Goal: Use online tool/utility: Utilize a website feature to perform a specific function

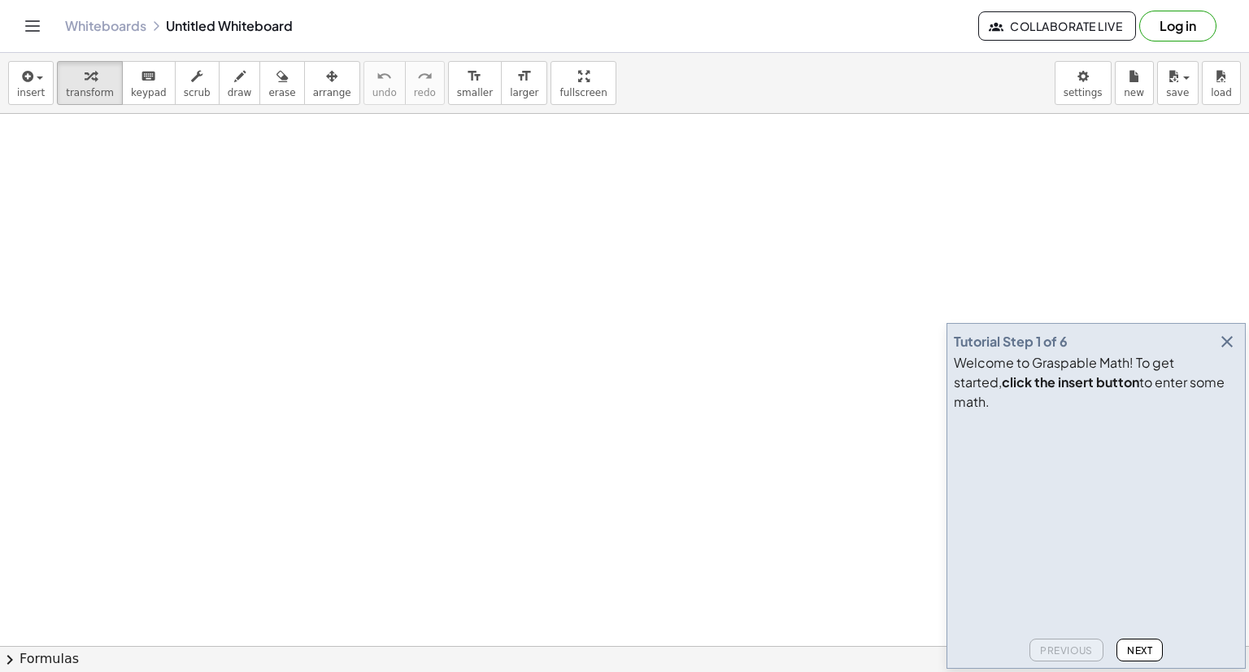
drag, startPoint x: 324, startPoint y: 210, endPoint x: 328, endPoint y: 277, distance: 67.6
click at [122, 91] on button "keyboard keypad" at bounding box center [149, 83] width 54 height 44
drag, startPoint x: 180, startPoint y: 159, endPoint x: 215, endPoint y: 182, distance: 42.2
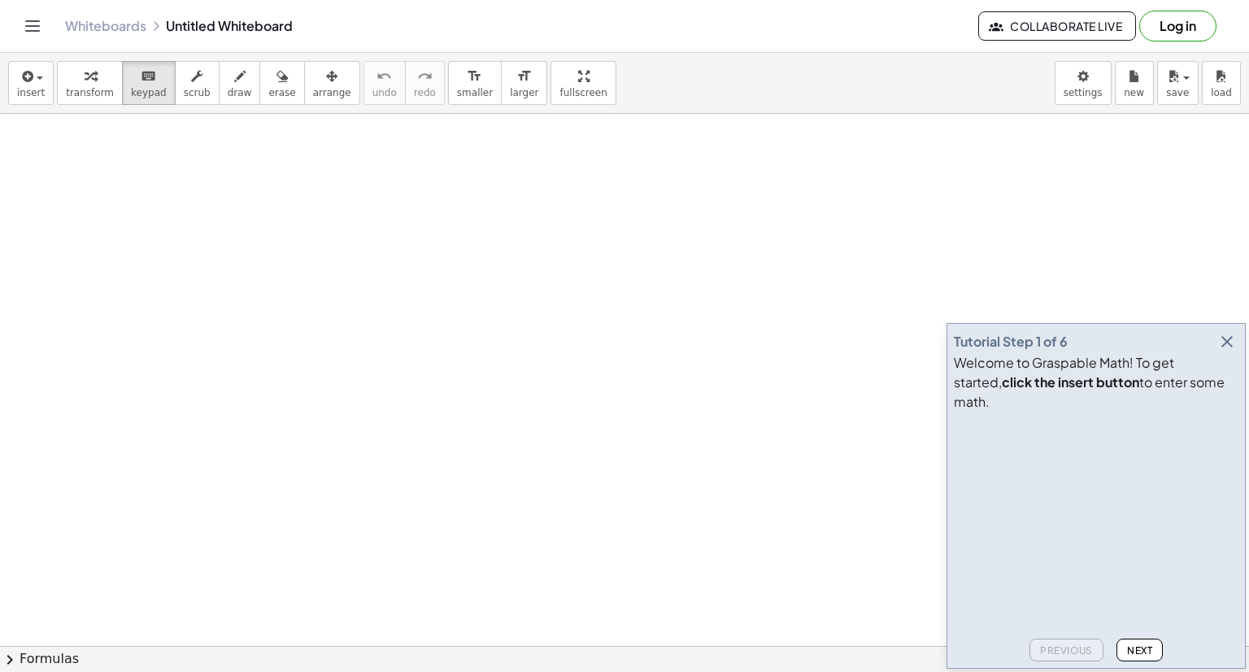
click at [1220, 351] on icon "button" at bounding box center [1228, 342] width 20 height 20
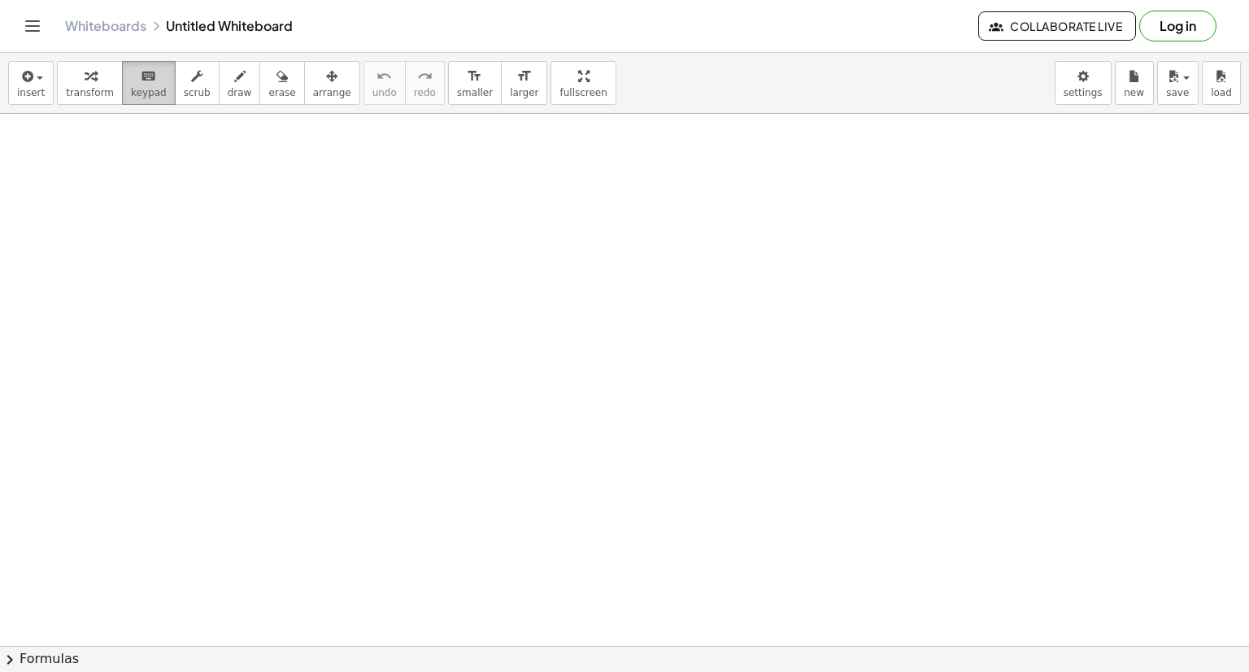
click at [131, 90] on span "keypad" at bounding box center [149, 92] width 36 height 11
click at [122, 89] on button "keyboard keypad" at bounding box center [149, 83] width 54 height 44
click at [92, 78] on div "button" at bounding box center [90, 76] width 48 height 20
click at [122, 84] on button "keyboard keypad" at bounding box center [149, 83] width 54 height 44
click at [131, 98] on span "keypad" at bounding box center [149, 92] width 36 height 11
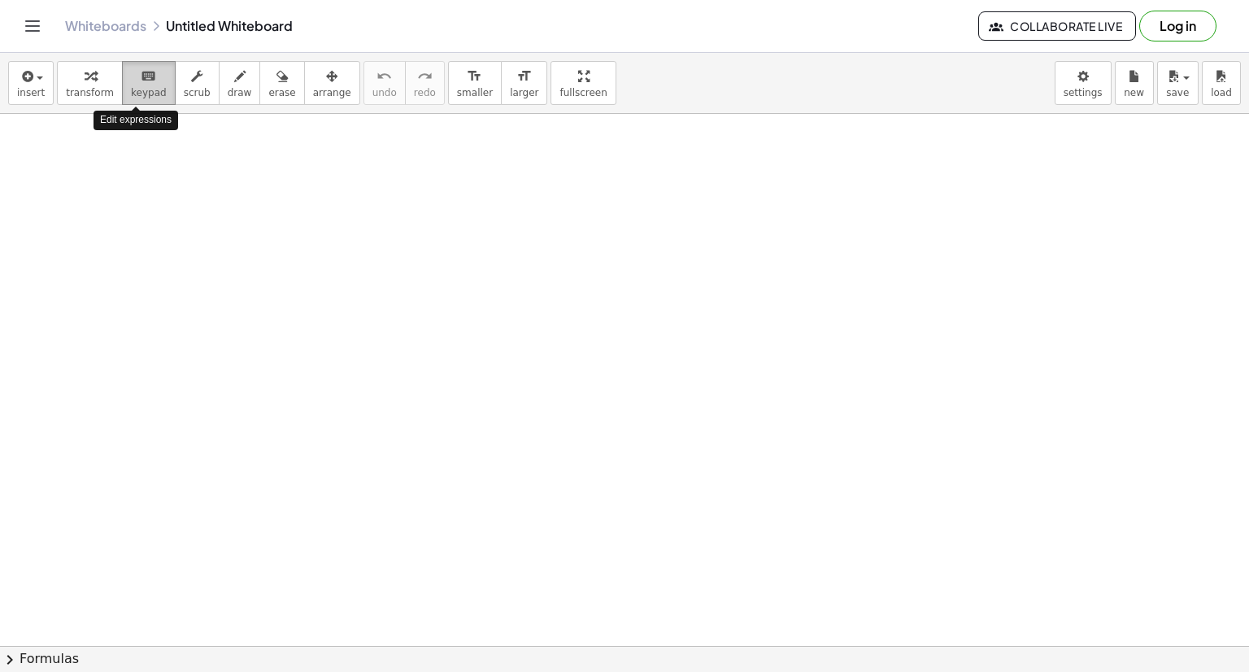
click at [131, 98] on span "keypad" at bounding box center [149, 92] width 36 height 11
click at [44, 98] on button "insert" at bounding box center [31, 83] width 46 height 44
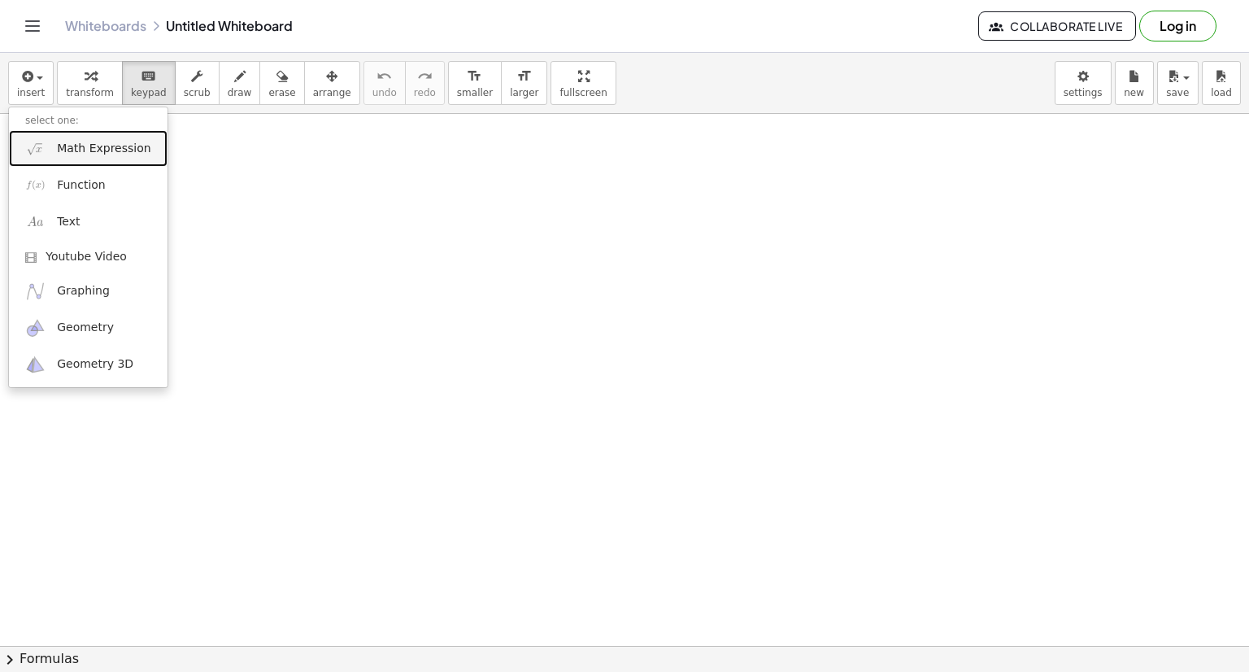
click at [86, 150] on span "Math Expression" at bounding box center [104, 149] width 94 height 16
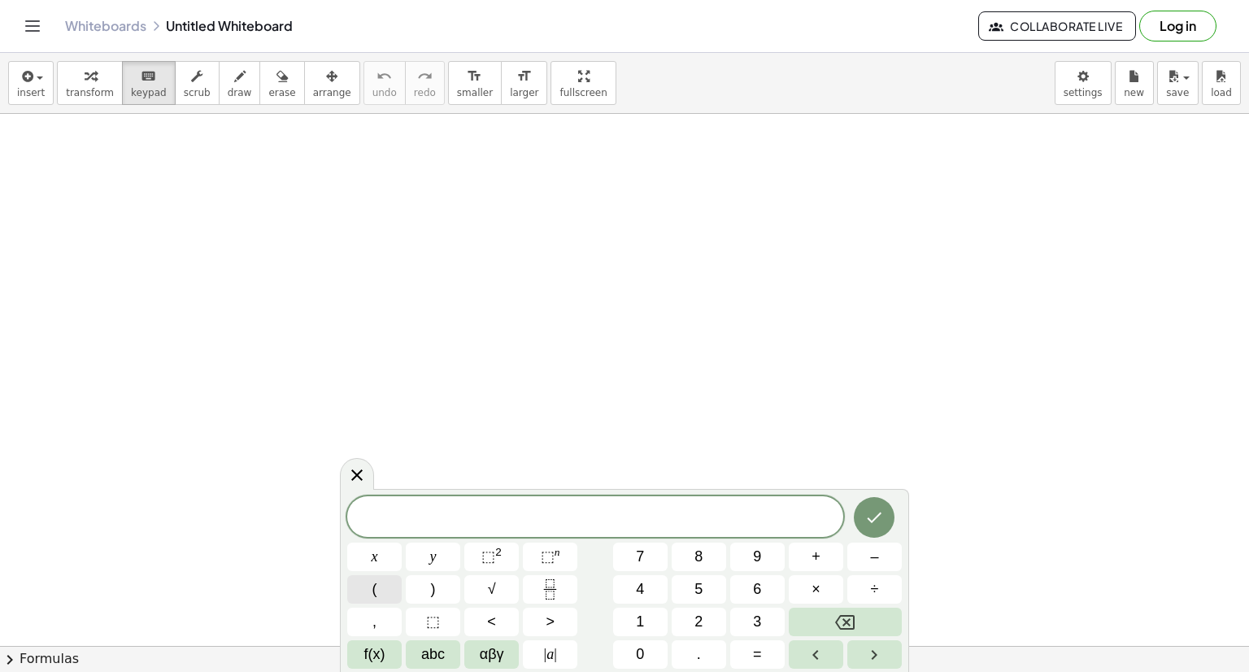
click at [380, 583] on button "(" at bounding box center [374, 589] width 54 height 28
click at [639, 584] on span "4" at bounding box center [640, 589] width 8 height 22
click at [693, 583] on button "5" at bounding box center [699, 589] width 54 height 28
click at [884, 594] on button "÷" at bounding box center [875, 589] width 54 height 28
click at [689, 591] on button "5" at bounding box center [699, 589] width 54 height 28
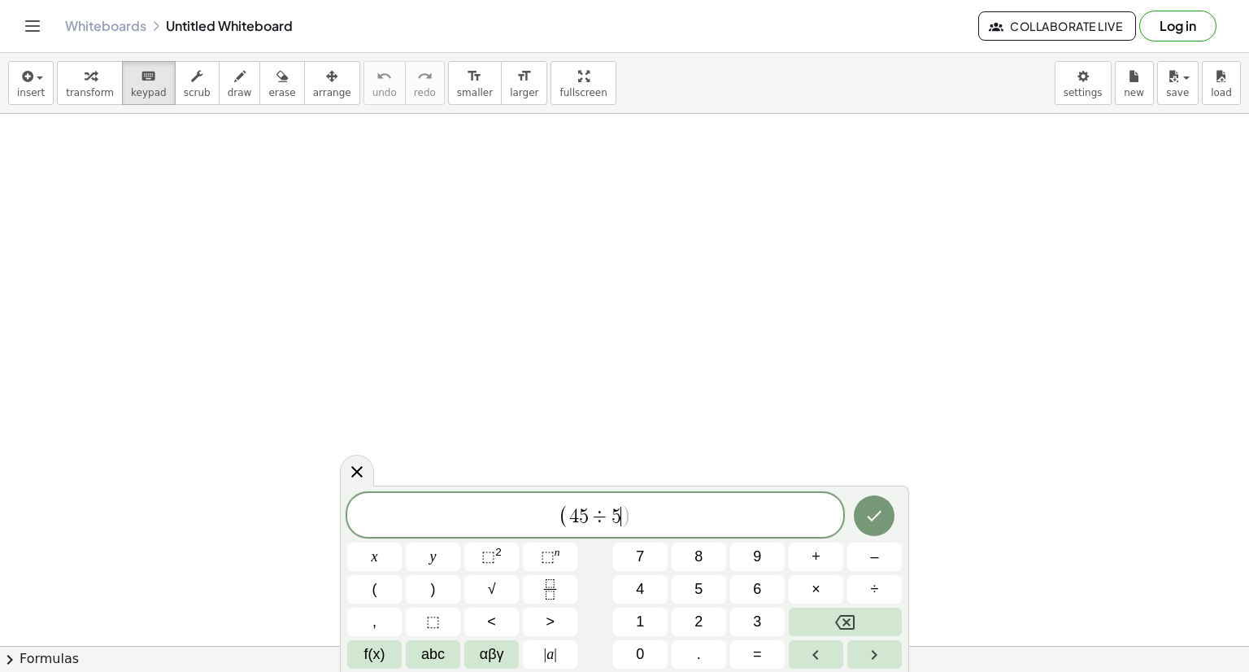
click at [646, 526] on span "( 4 5 ÷ 5 ​ )" at bounding box center [595, 516] width 496 height 27
click at [456, 584] on button ")" at bounding box center [433, 589] width 54 height 28
click at [864, 586] on button "÷" at bounding box center [875, 589] width 54 height 28
click at [704, 567] on button "8" at bounding box center [699, 557] width 54 height 28
click at [738, 577] on button "6" at bounding box center [757, 589] width 54 height 28
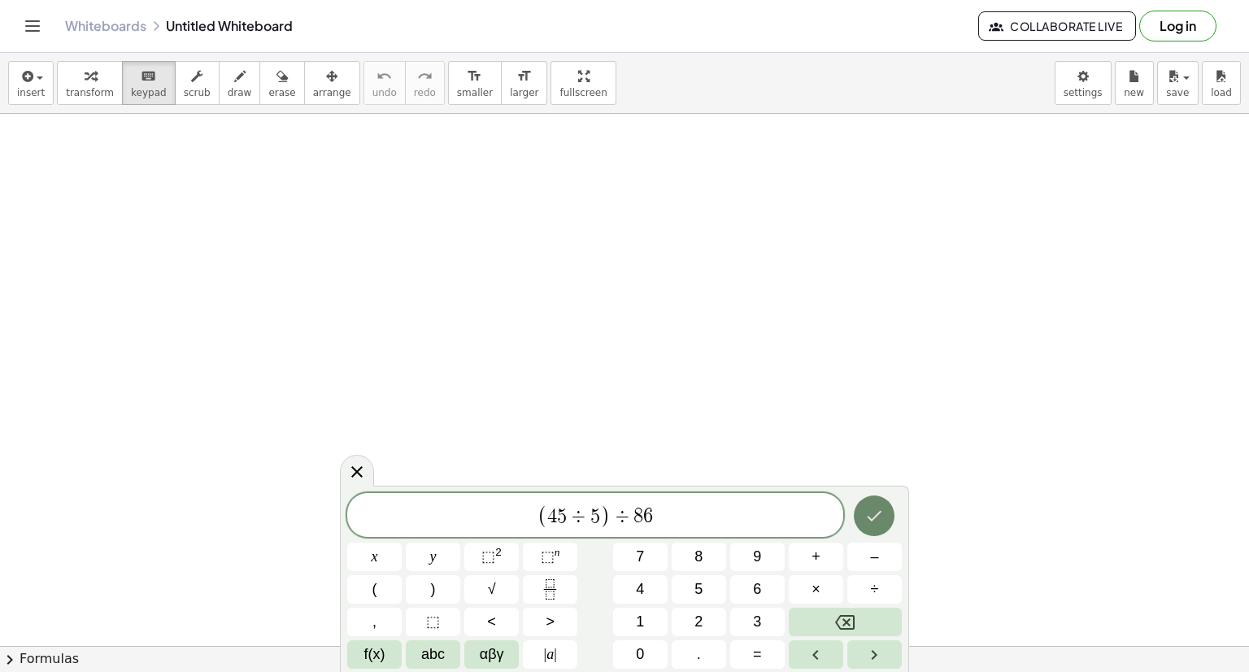
click at [402, 543] on div at bounding box center [374, 557] width 54 height 28
click at [877, 521] on icon "Done" at bounding box center [875, 516] width 20 height 20
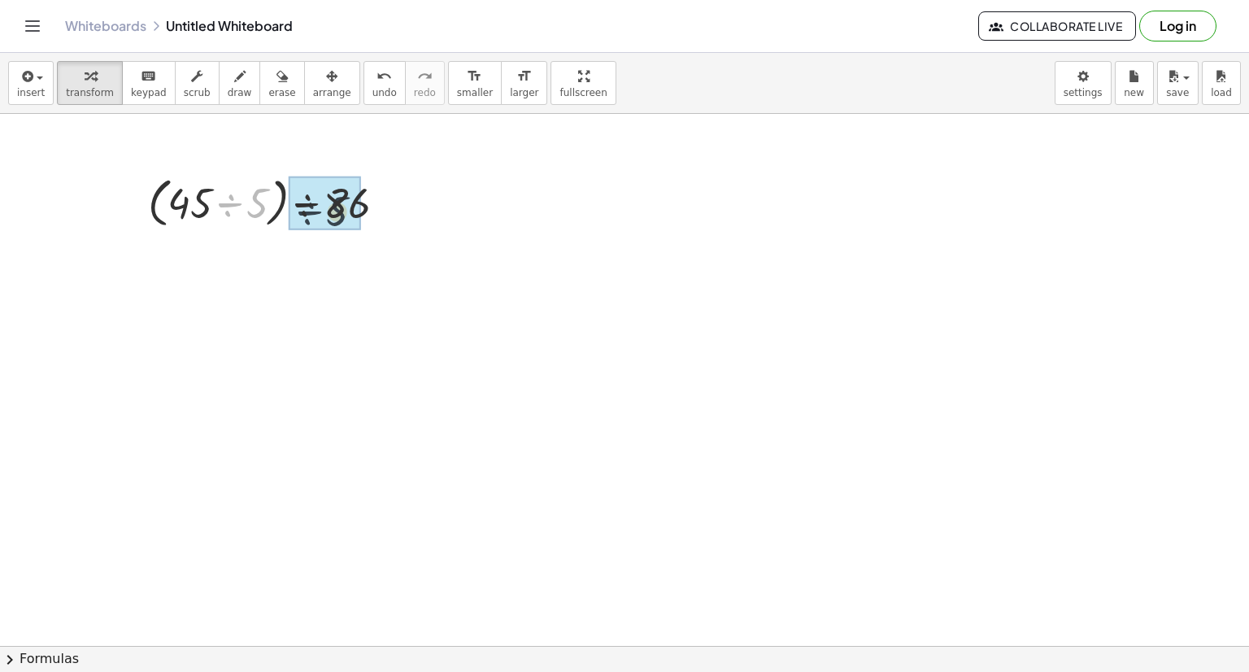
drag, startPoint x: 234, startPoint y: 220, endPoint x: 316, endPoint y: 229, distance: 82.6
click at [316, 229] on div at bounding box center [274, 202] width 268 height 62
click at [220, 206] on div at bounding box center [274, 202] width 268 height 62
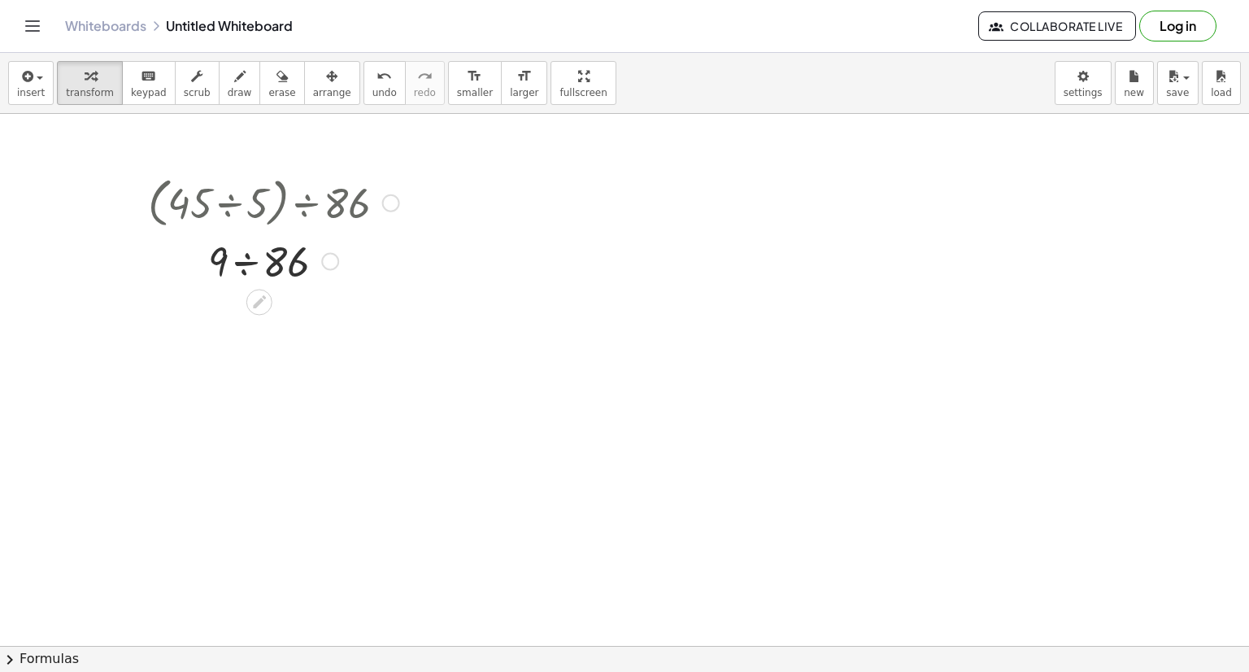
click at [231, 206] on div at bounding box center [274, 202] width 268 height 62
drag, startPoint x: 259, startPoint y: 261, endPoint x: 266, endPoint y: 364, distance: 103.5
drag, startPoint x: 282, startPoint y: 264, endPoint x: 270, endPoint y: 377, distance: 113.7
drag, startPoint x: 293, startPoint y: 266, endPoint x: 380, endPoint y: 198, distance: 110.2
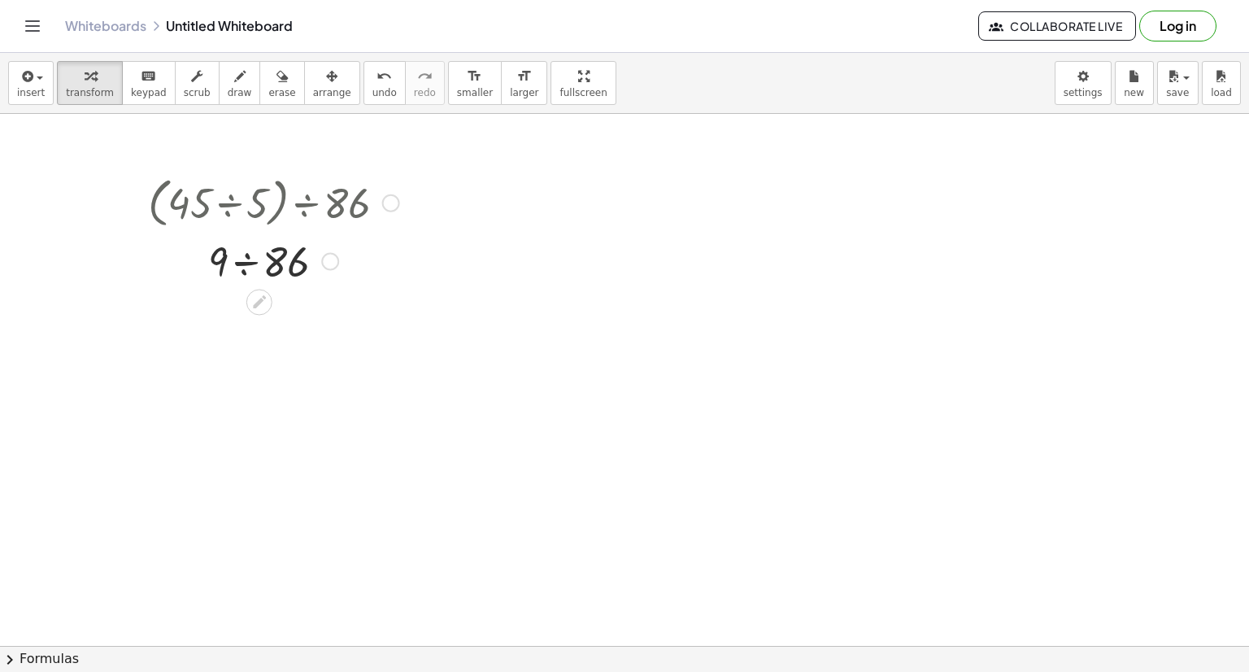
drag, startPoint x: 355, startPoint y: 207, endPoint x: 228, endPoint y: 208, distance: 127.7
click at [228, 208] on div at bounding box center [274, 202] width 268 height 62
drag, startPoint x: 228, startPoint y: 208, endPoint x: 274, endPoint y: 218, distance: 47.4
click at [274, 218] on div at bounding box center [274, 202] width 268 height 62
drag, startPoint x: 247, startPoint y: 206, endPoint x: 137, endPoint y: 206, distance: 109.8
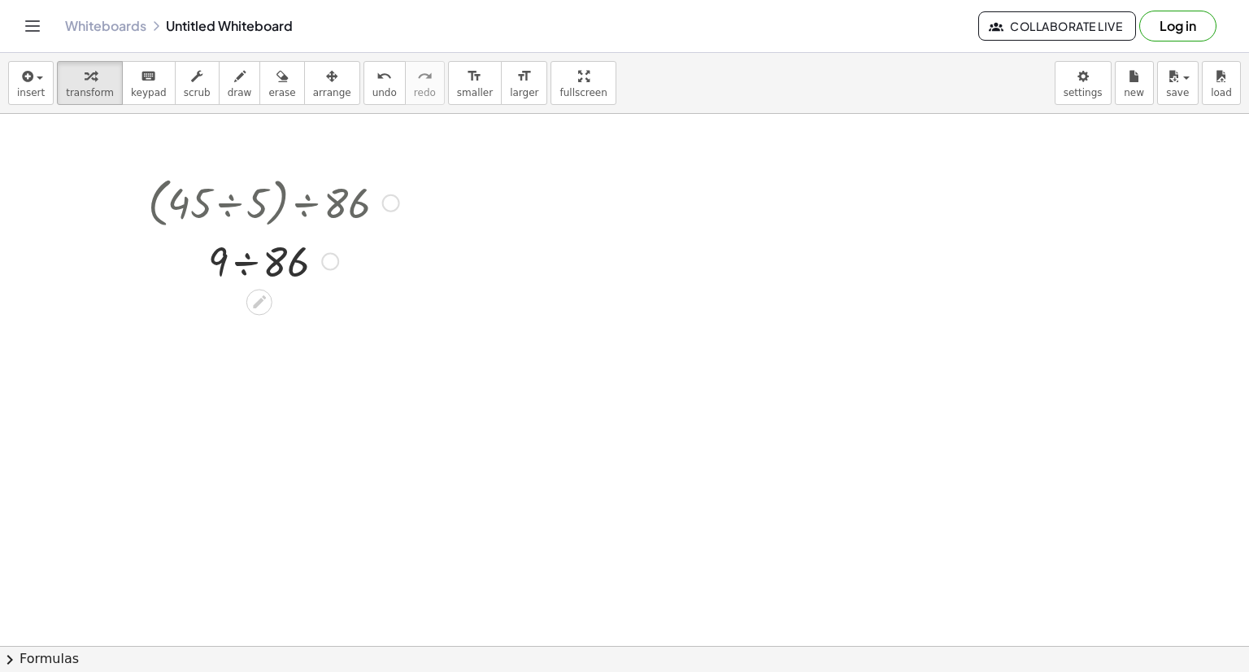
click at [137, 206] on div "· ( · 45 ÷ 5 ) ÷ 86 · ÷ 86 9" at bounding box center [268, 229] width 288 height 125
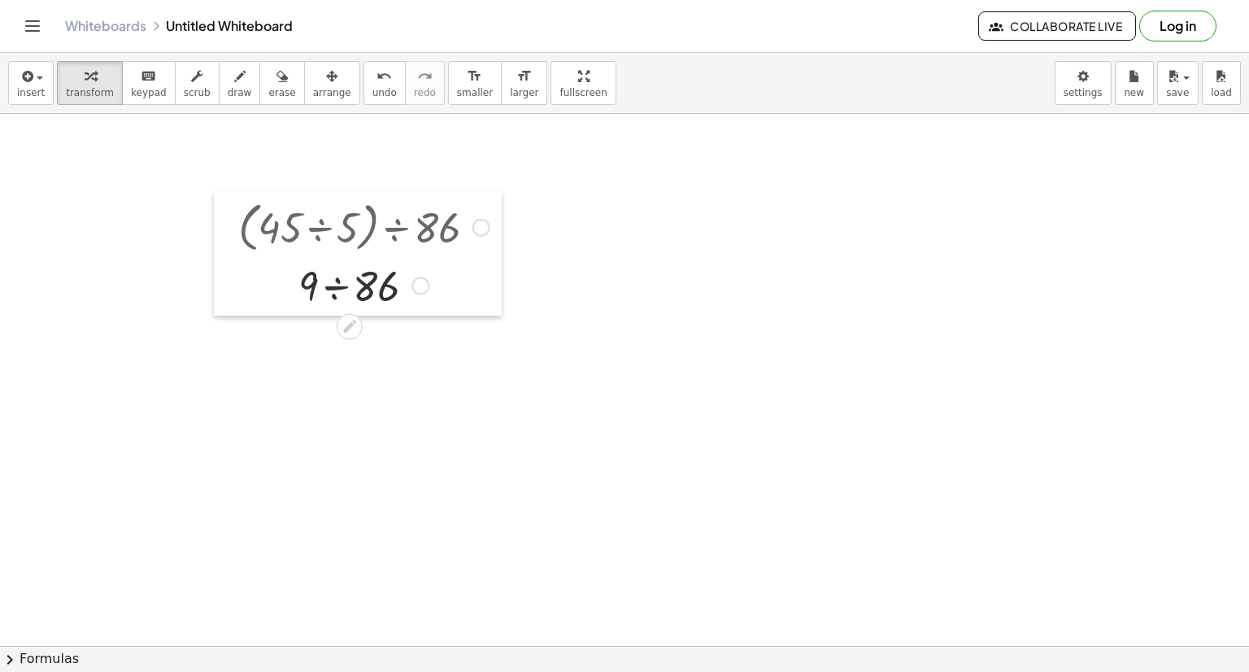
drag, startPoint x: 146, startPoint y: 204, endPoint x: 266, endPoint y: 252, distance: 128.8
click at [238, 234] on div at bounding box center [226, 253] width 24 height 125
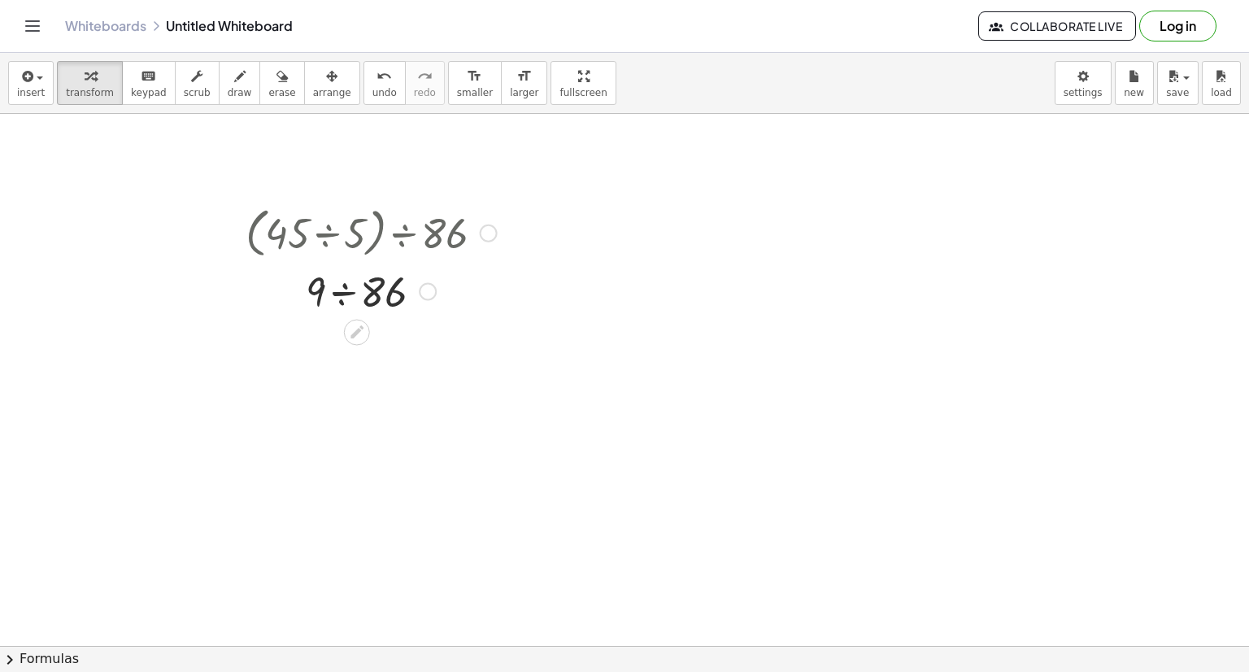
click at [335, 272] on div at bounding box center [372, 289] width 268 height 55
click at [368, 329] on div at bounding box center [357, 331] width 26 height 26
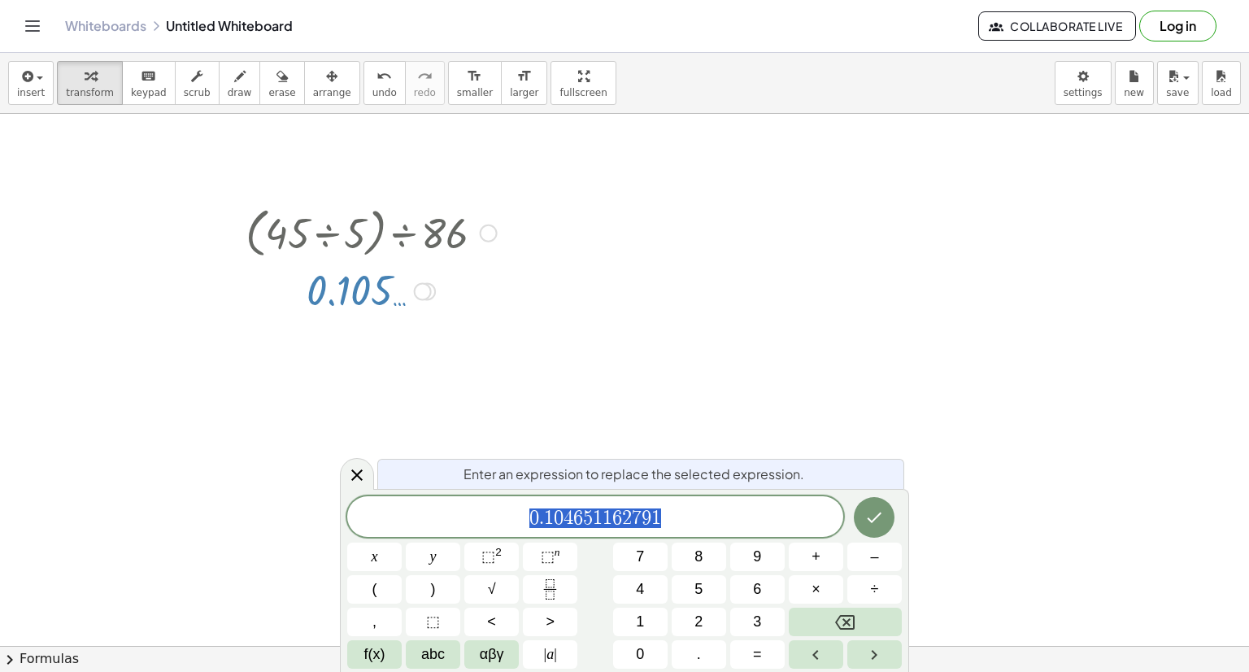
click at [351, 473] on icon at bounding box center [357, 475] width 20 height 20
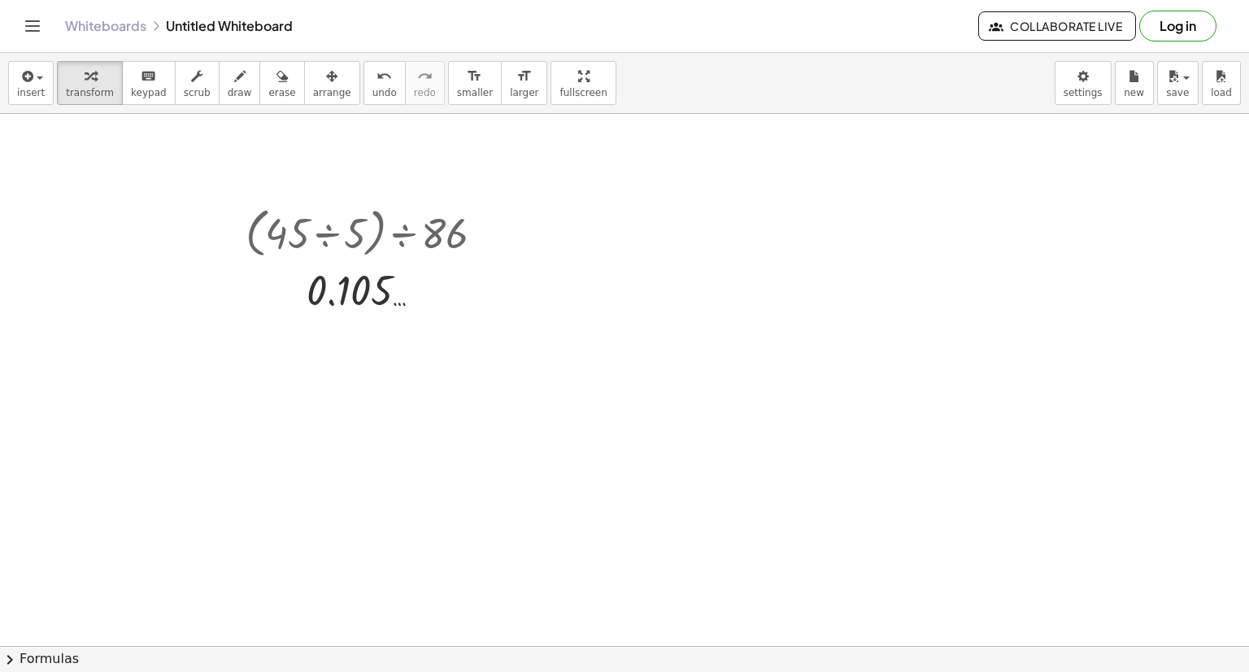
drag, startPoint x: 472, startPoint y: 286, endPoint x: 338, endPoint y: 190, distance: 164.8
click at [361, 234] on div at bounding box center [372, 232] width 268 height 62
click at [358, 280] on div at bounding box center [372, 291] width 268 height 54
click at [219, 85] on button "draw" at bounding box center [240, 83] width 42 height 44
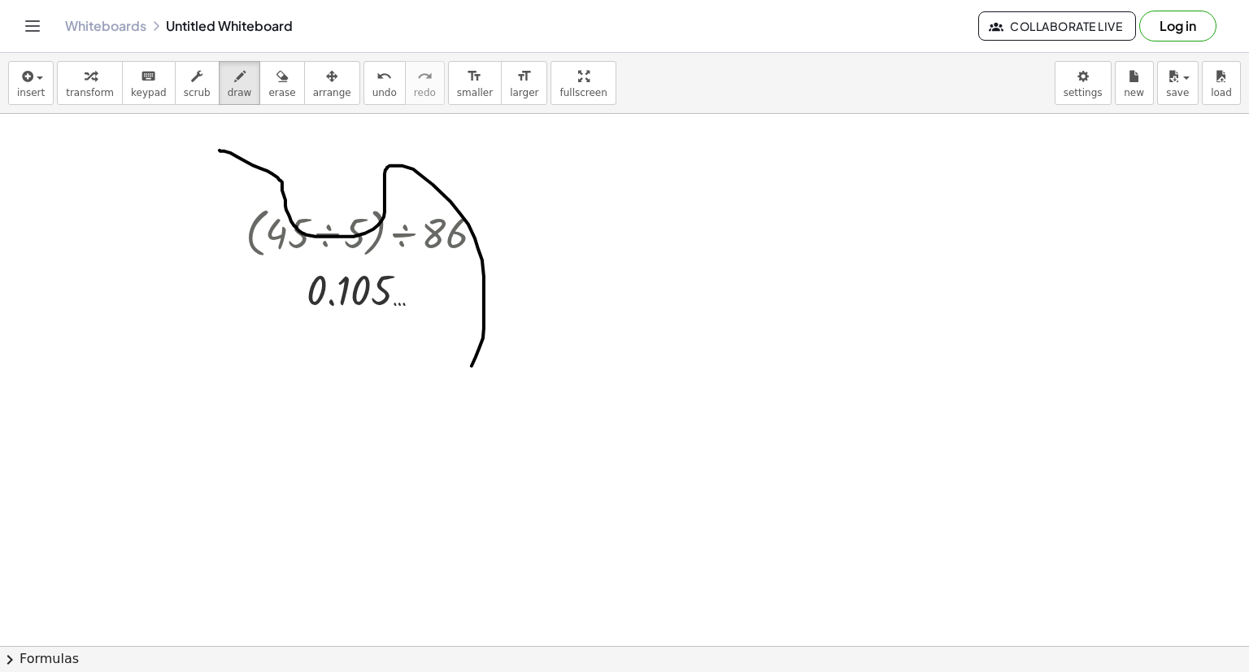
drag, startPoint x: 220, startPoint y: 150, endPoint x: 459, endPoint y: 386, distance: 335.9
drag, startPoint x: 264, startPoint y: 294, endPoint x: 416, endPoint y: 369, distance: 169.5
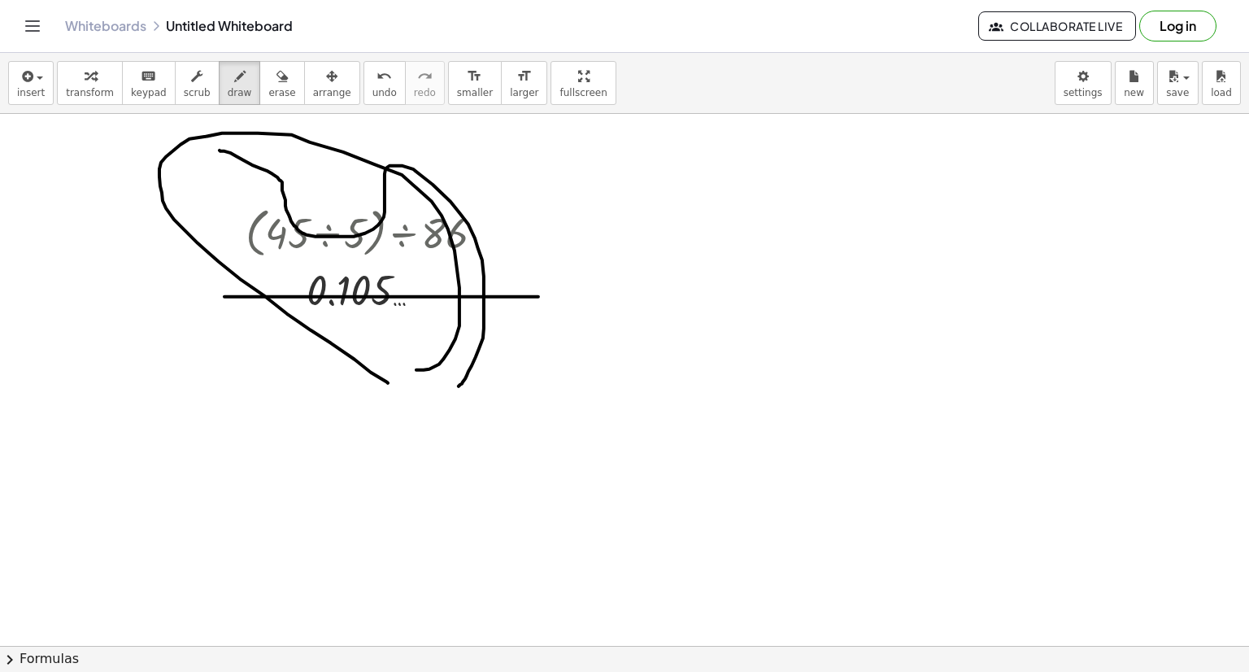
drag, startPoint x: 251, startPoint y: 296, endPoint x: 100, endPoint y: 255, distance: 156.1
click at [268, 89] on span "erase" at bounding box center [281, 92] width 27 height 11
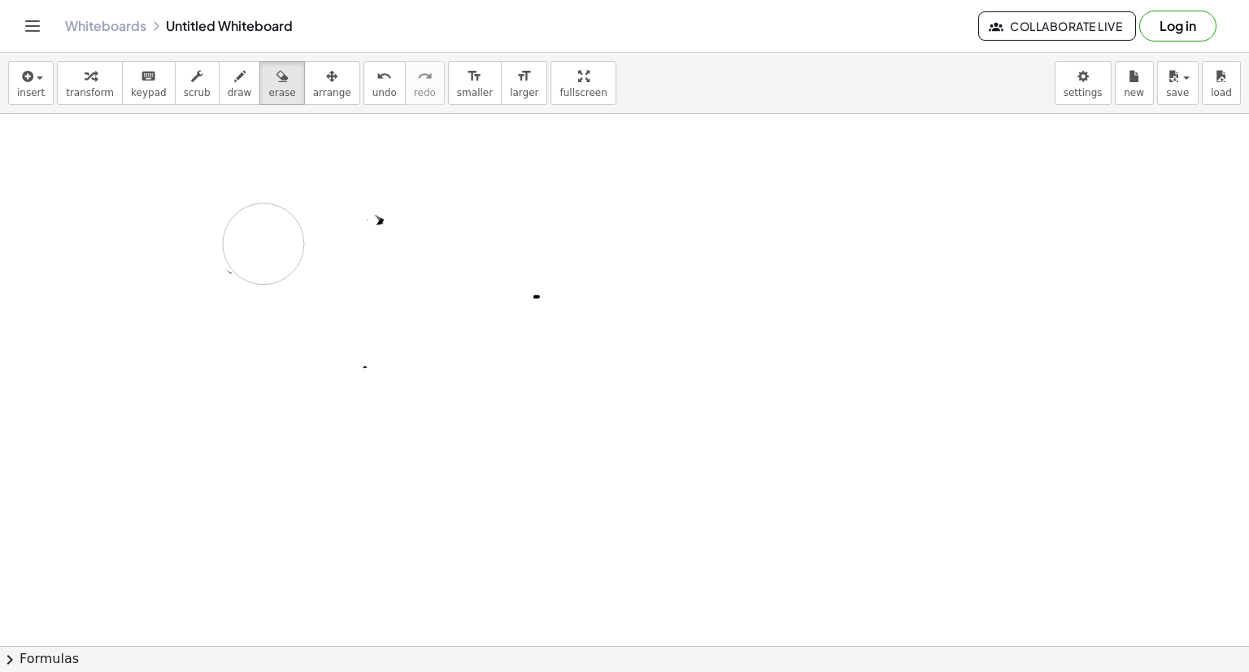
drag, startPoint x: 325, startPoint y: 304, endPoint x: 538, endPoint y: 206, distance: 234.0
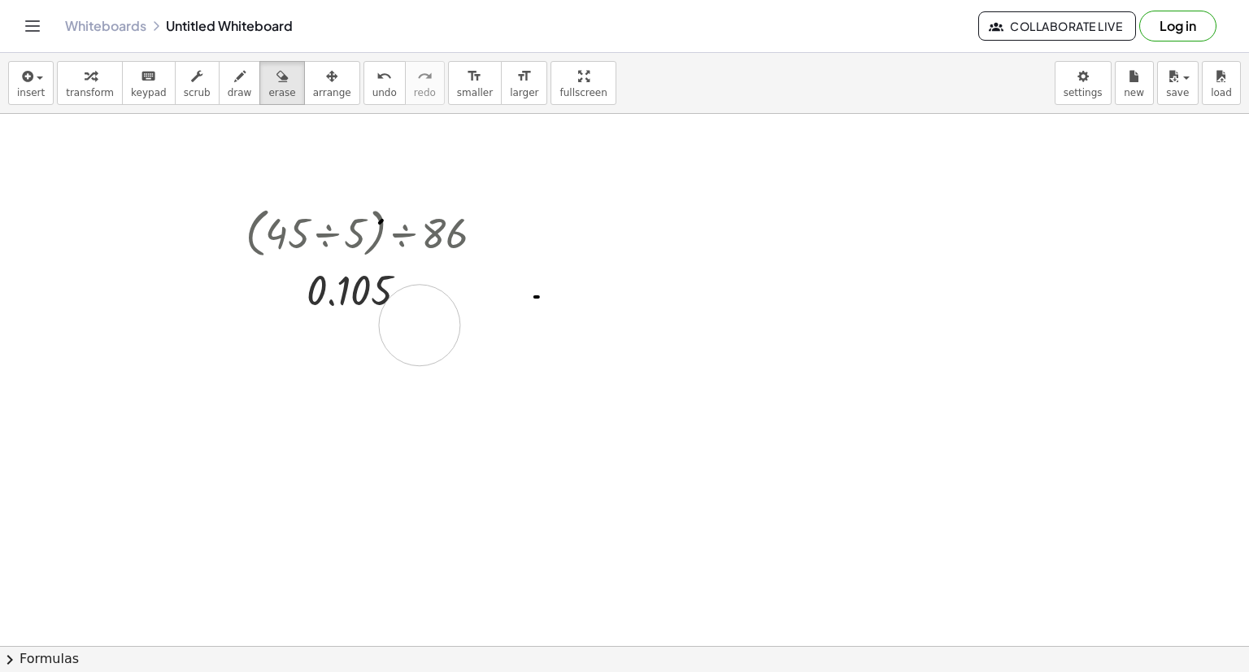
drag, startPoint x: 420, startPoint y: 325, endPoint x: 513, endPoint y: 149, distance: 199.1
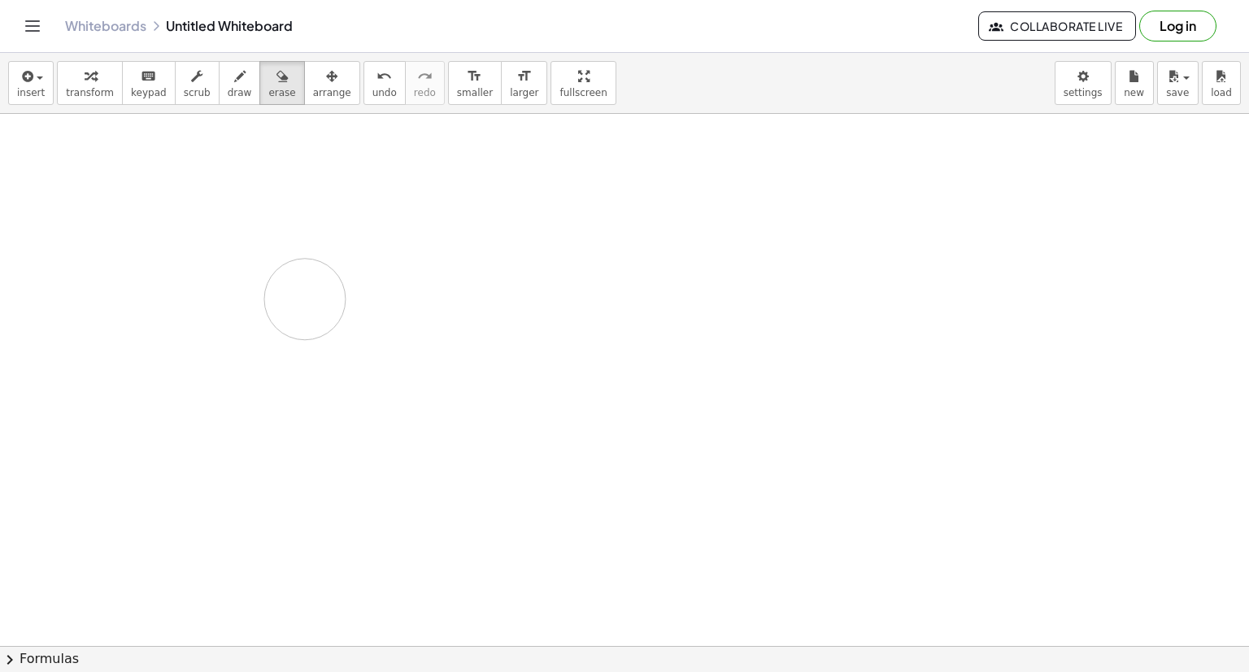
drag, startPoint x: 525, startPoint y: 209, endPoint x: 402, endPoint y: 299, distance: 152.6
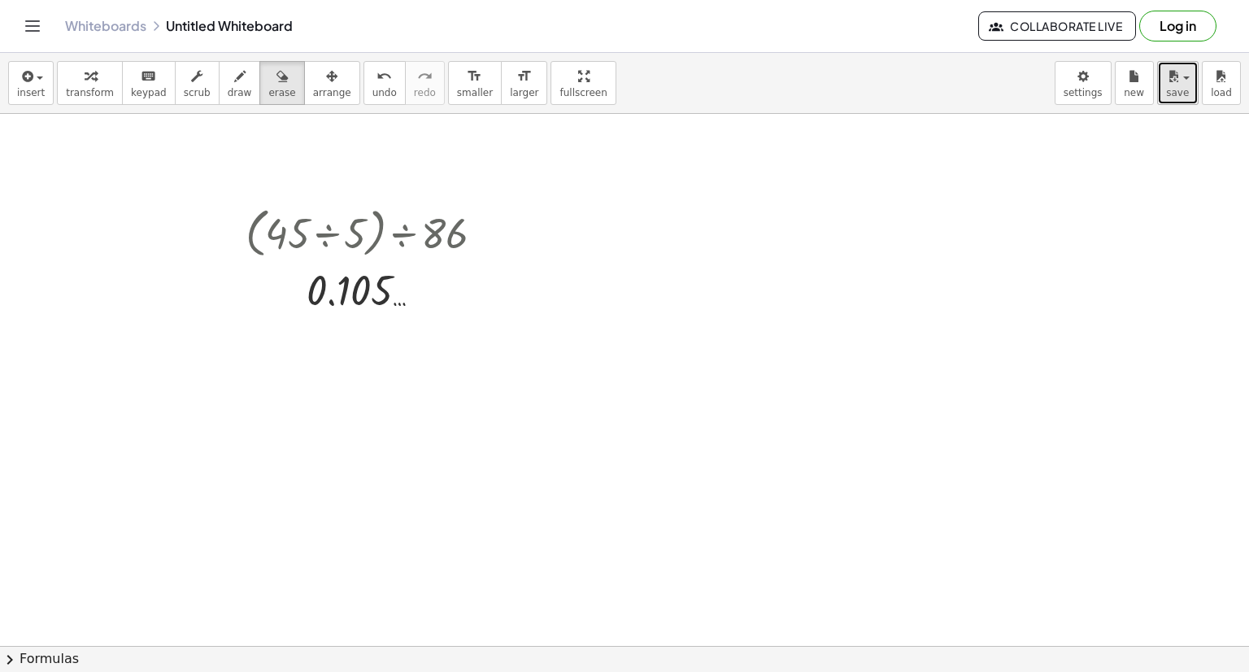
click at [1175, 81] on icon "button" at bounding box center [1173, 77] width 15 height 20
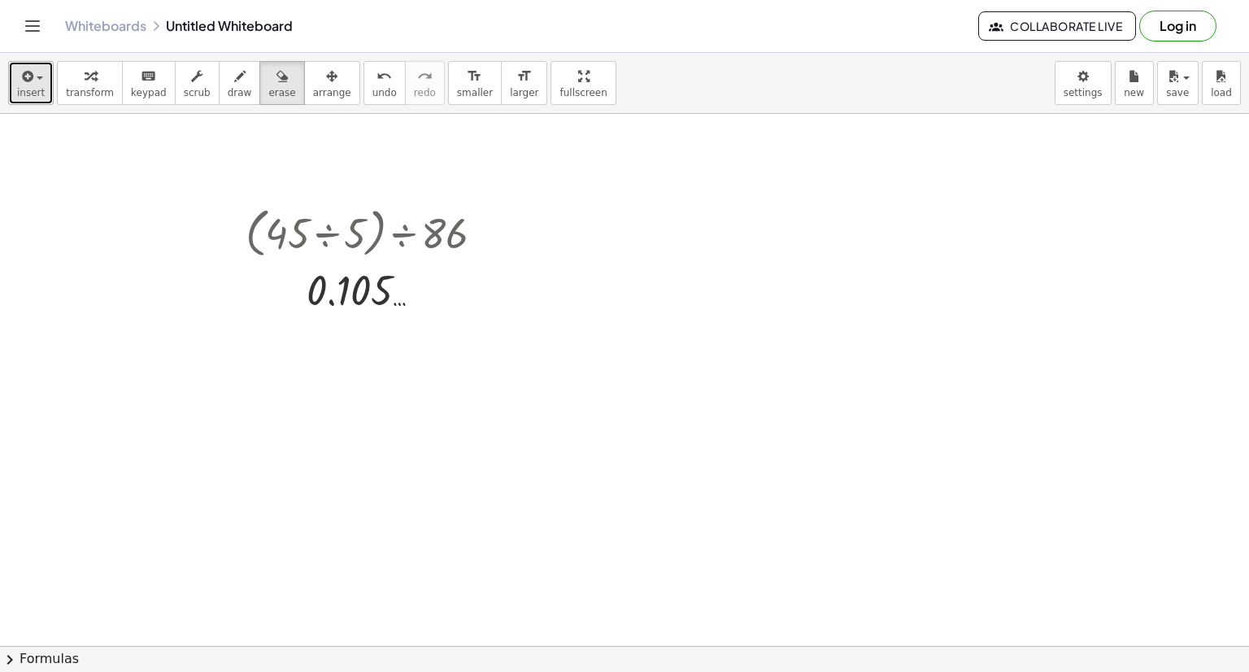
click at [37, 87] on span "insert" at bounding box center [31, 92] width 28 height 11
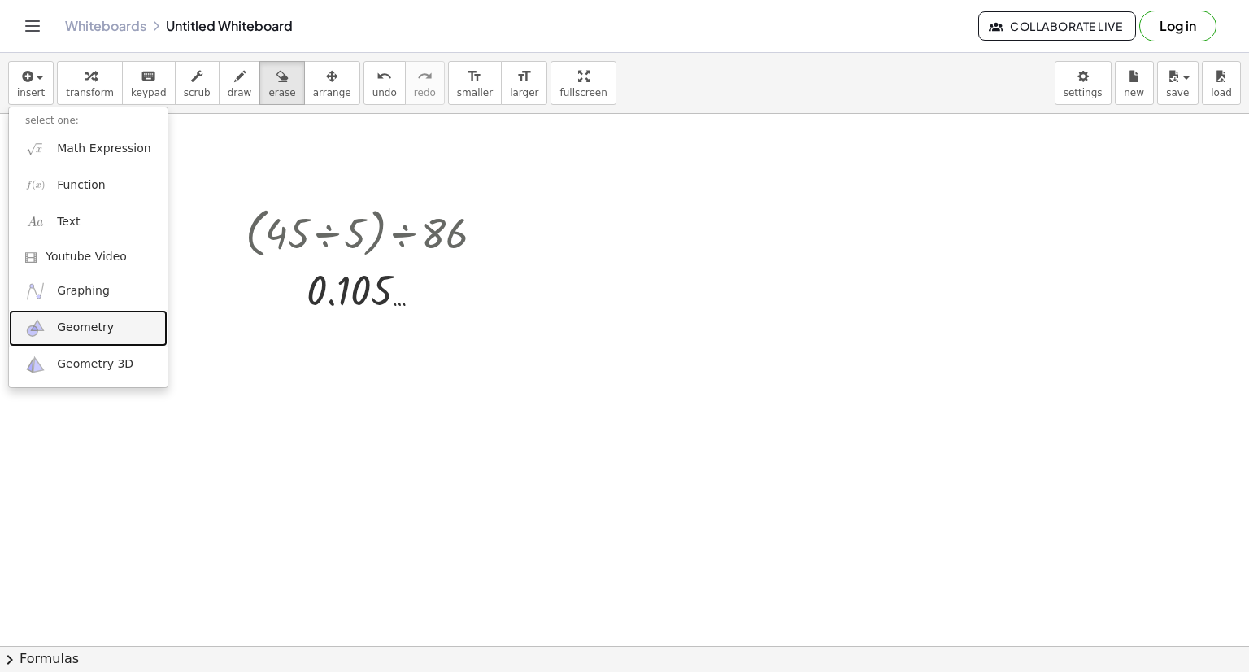
click at [106, 326] on span "Geometry" at bounding box center [85, 328] width 57 height 16
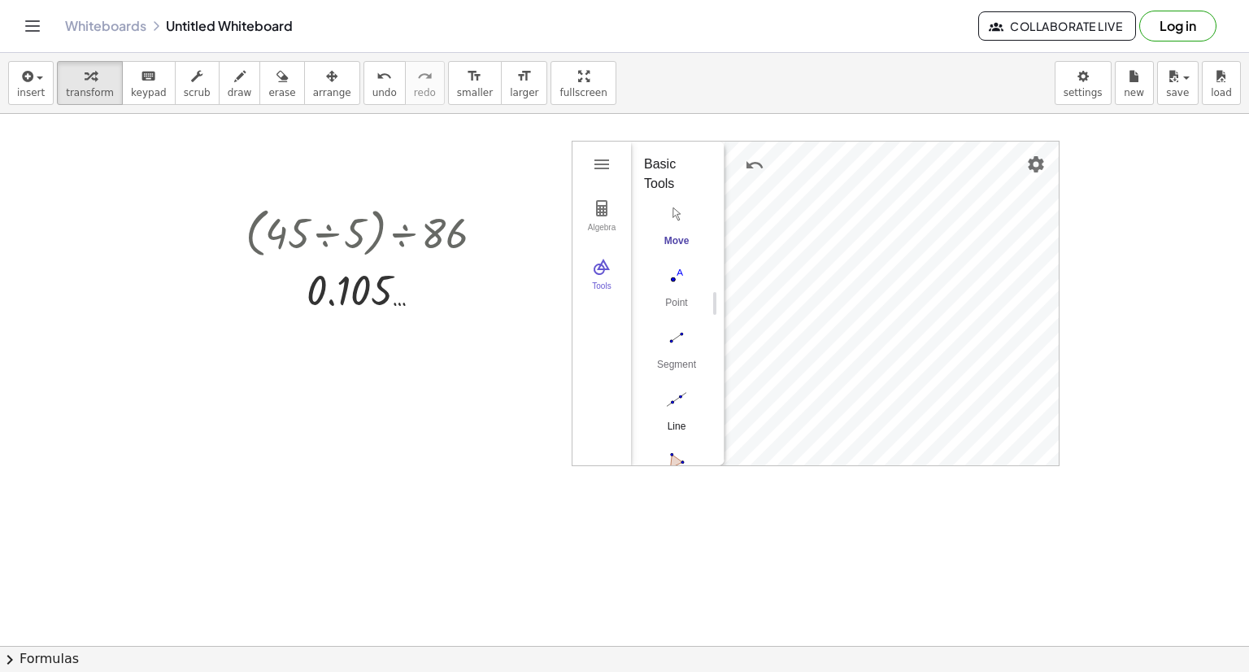
click at [680, 401] on img "Line. Select two points or positions" at bounding box center [676, 399] width 65 height 26
click at [608, 230] on div "Algebra" at bounding box center [602, 234] width 52 height 23
click at [603, 281] on div "Tools" at bounding box center [602, 292] width 52 height 23
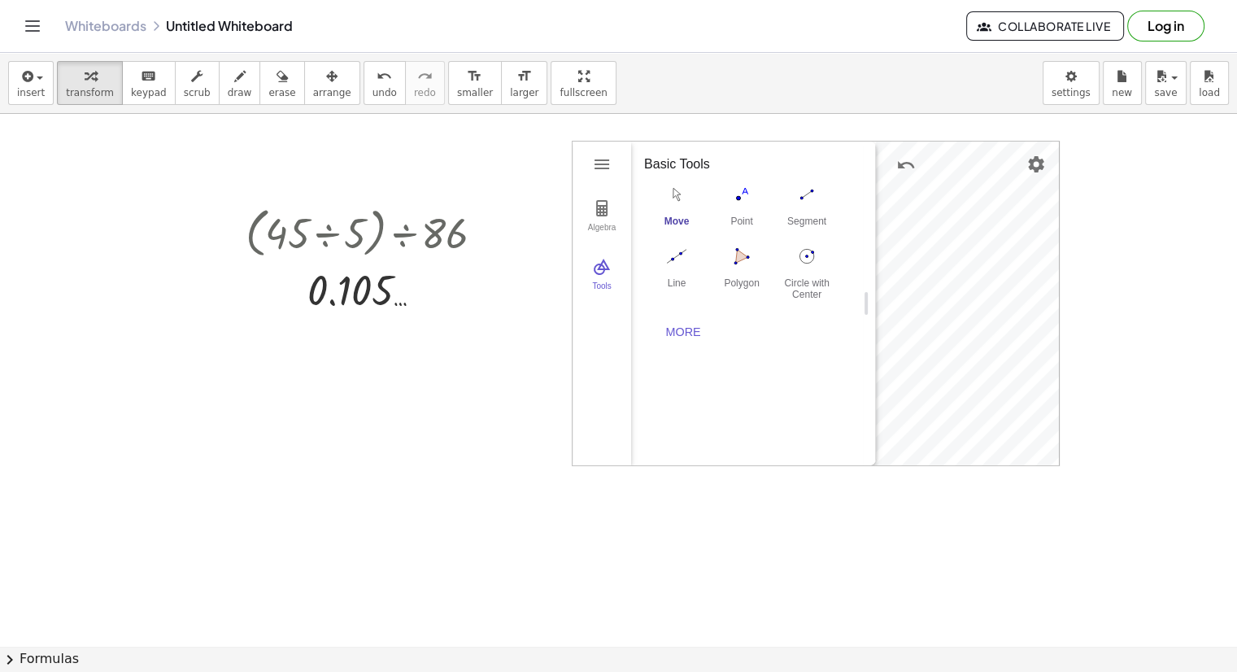
drag, startPoint x: 722, startPoint y: 284, endPoint x: 873, endPoint y: 301, distance: 152.3
click at [748, 272] on button "Polygon" at bounding box center [741, 271] width 65 height 59
click at [820, 436] on img "Move. Drag or select object" at bounding box center [833, 435] width 39 height 39
drag, startPoint x: 742, startPoint y: 251, endPoint x: 426, endPoint y: 367, distance: 336.4
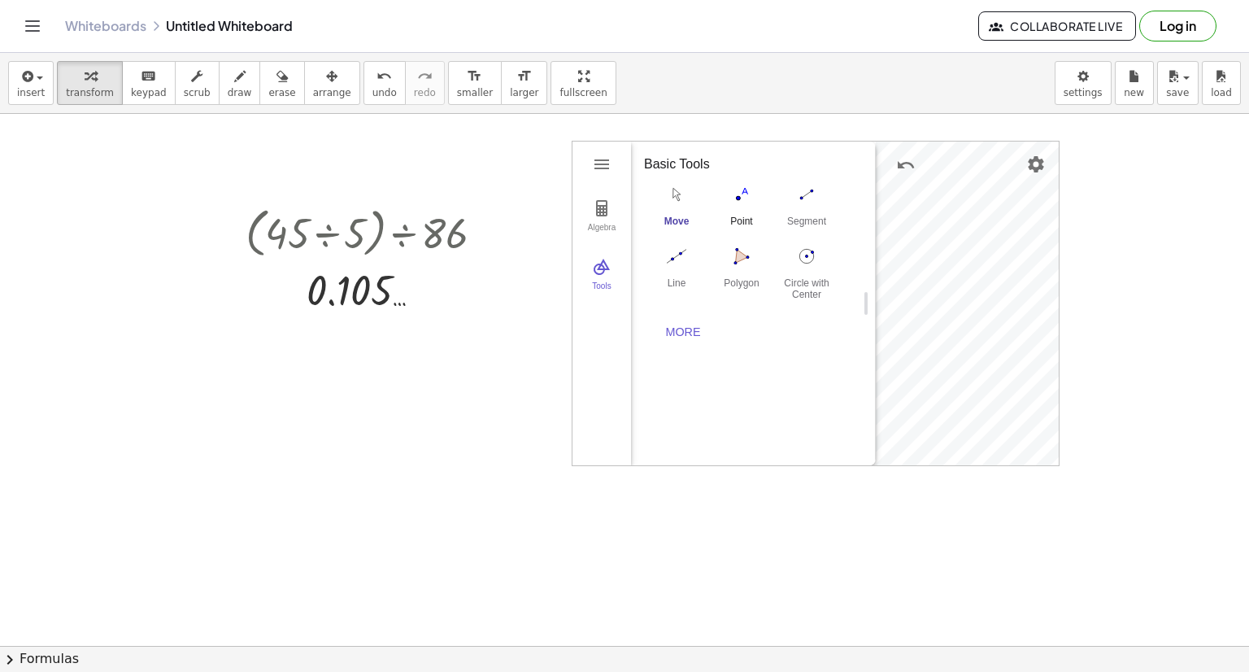
click at [756, 193] on img "Point. Select position or line, function, or curve" at bounding box center [741, 194] width 65 height 26
drag, startPoint x: 872, startPoint y: 302, endPoint x: 690, endPoint y: 267, distance: 185.5
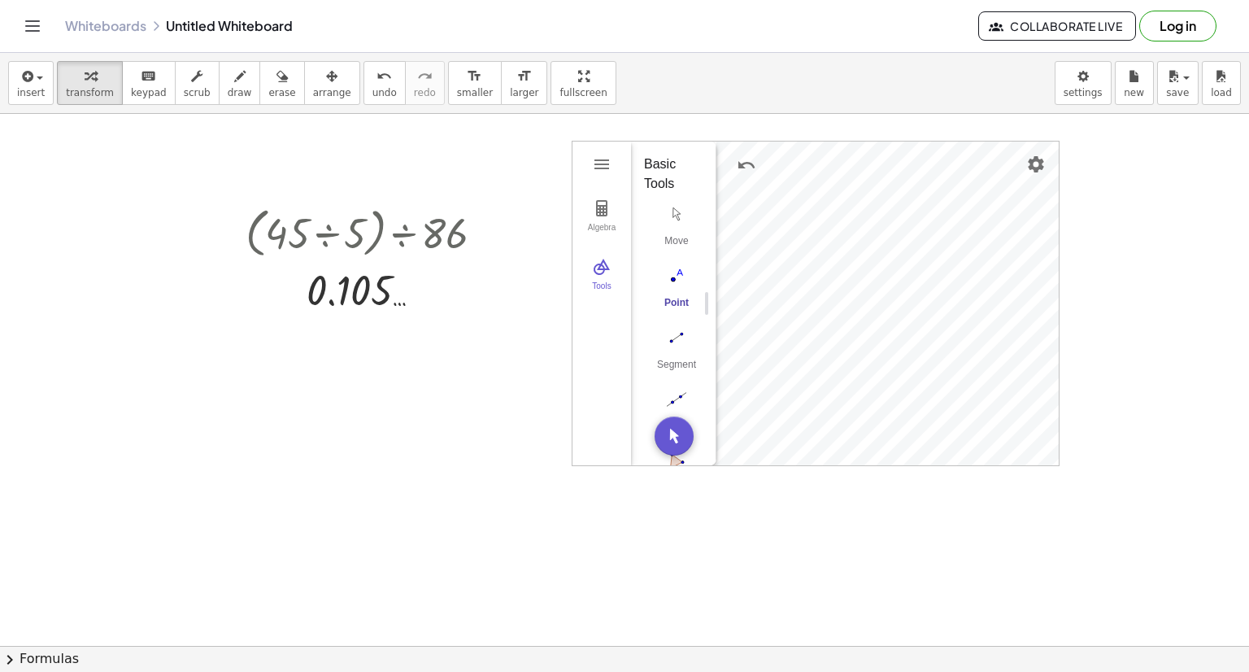
drag, startPoint x: 608, startPoint y: 164, endPoint x: 484, endPoint y: 161, distance: 124.5
click at [677, 359] on div "Segment" at bounding box center [676, 370] width 65 height 23
click at [680, 425] on img "Move. Drag or select object" at bounding box center [674, 435] width 39 height 39
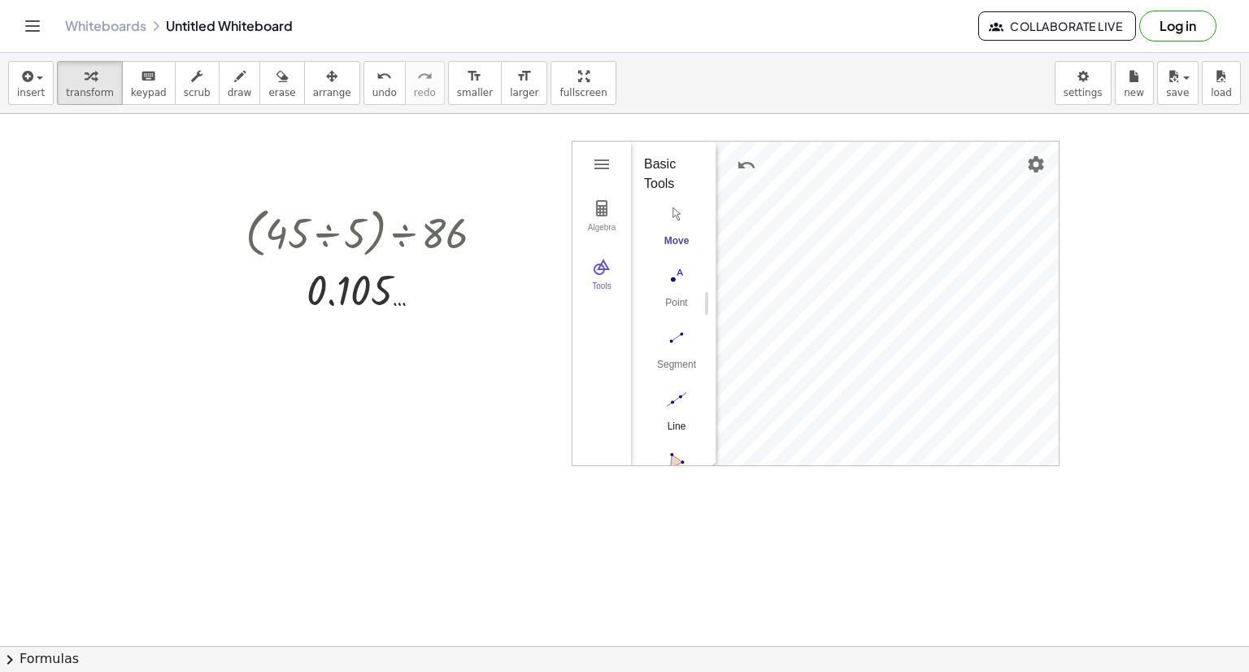
click at [678, 410] on img "Line. Select two points or positions" at bounding box center [676, 399] width 65 height 26
drag, startPoint x: 703, startPoint y: 391, endPoint x: 395, endPoint y: 447, distance: 312.4
click at [607, 163] on img "Geometry" at bounding box center [602, 165] width 20 height 20
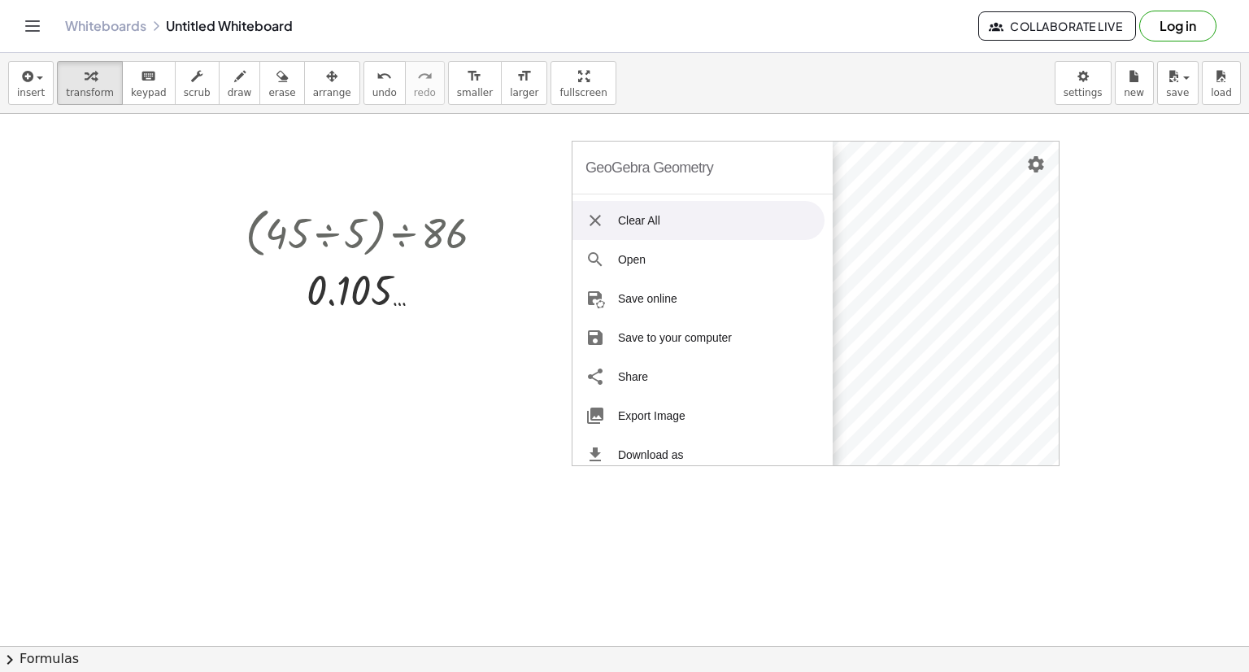
click at [673, 223] on li "Clear All" at bounding box center [699, 220] width 252 height 39
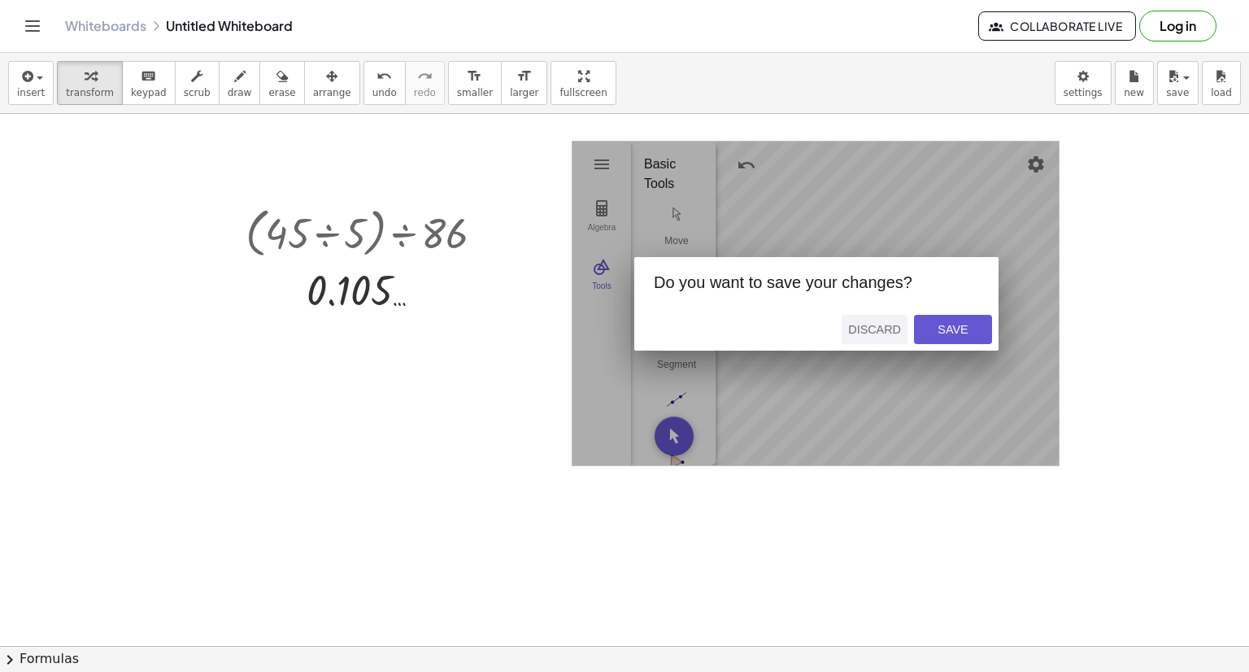
click at [901, 326] on button "Discard" at bounding box center [875, 329] width 66 height 29
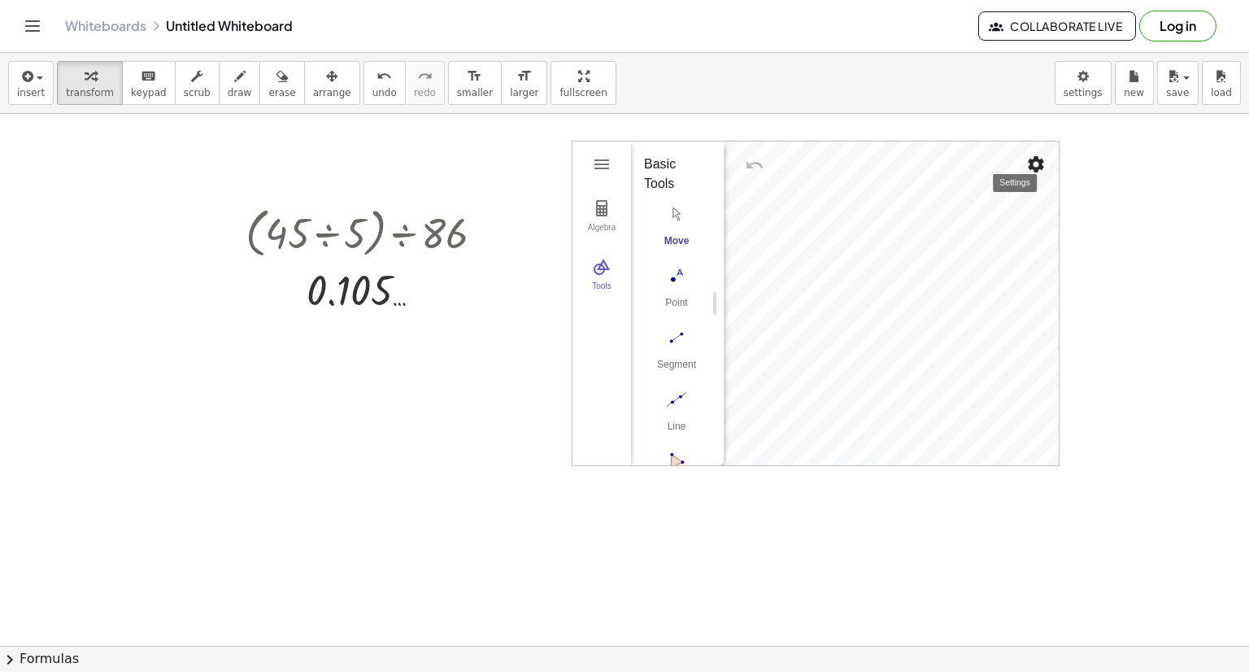
click at [1028, 175] on button "Settings" at bounding box center [1036, 164] width 29 height 29
click at [20, 73] on icon "button" at bounding box center [26, 77] width 15 height 20
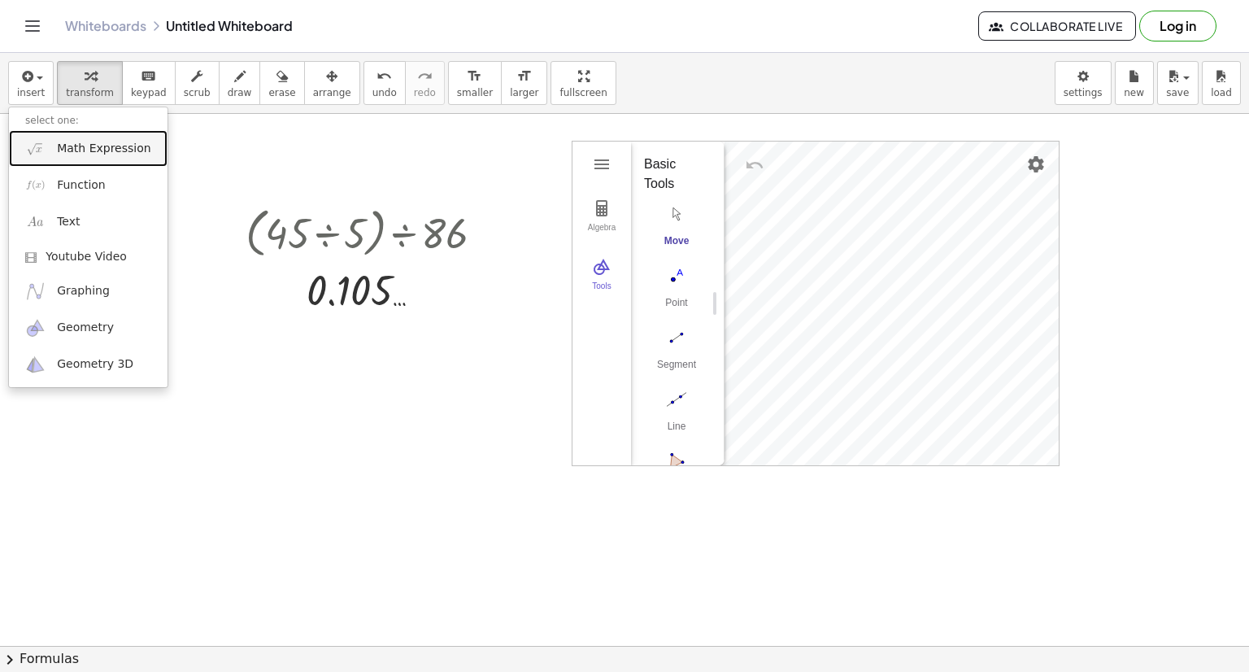
click at [52, 152] on link "Math Expression" at bounding box center [88, 148] width 159 height 37
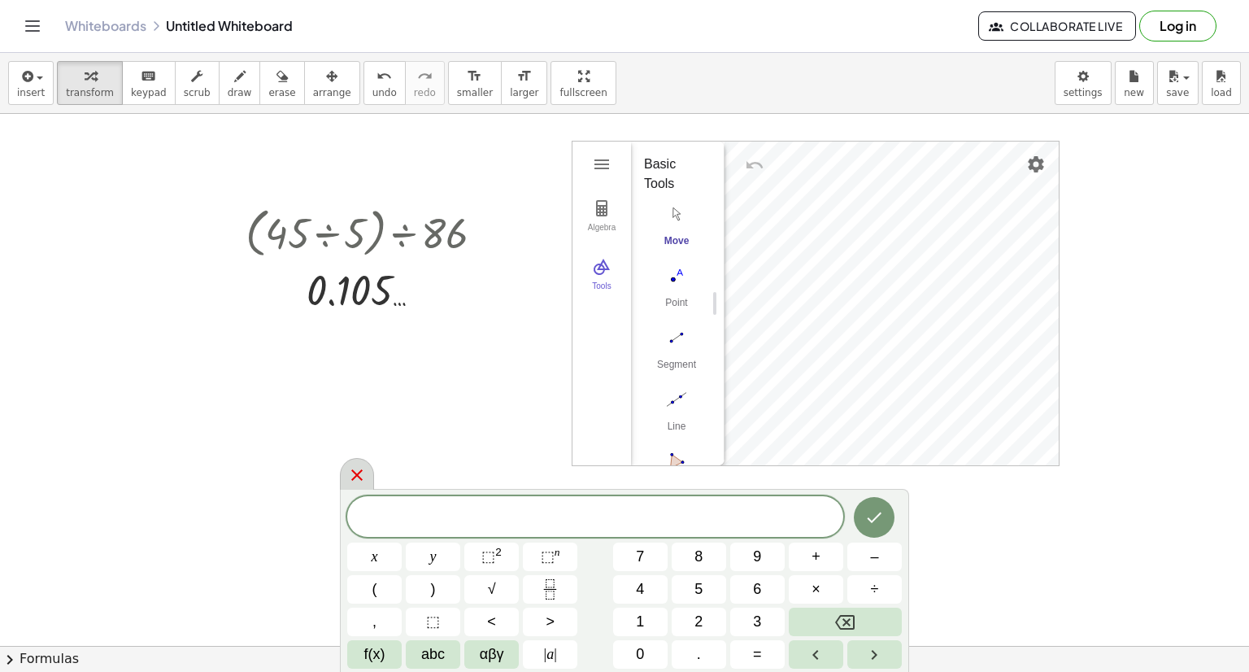
click at [356, 470] on icon at bounding box center [357, 475] width 20 height 20
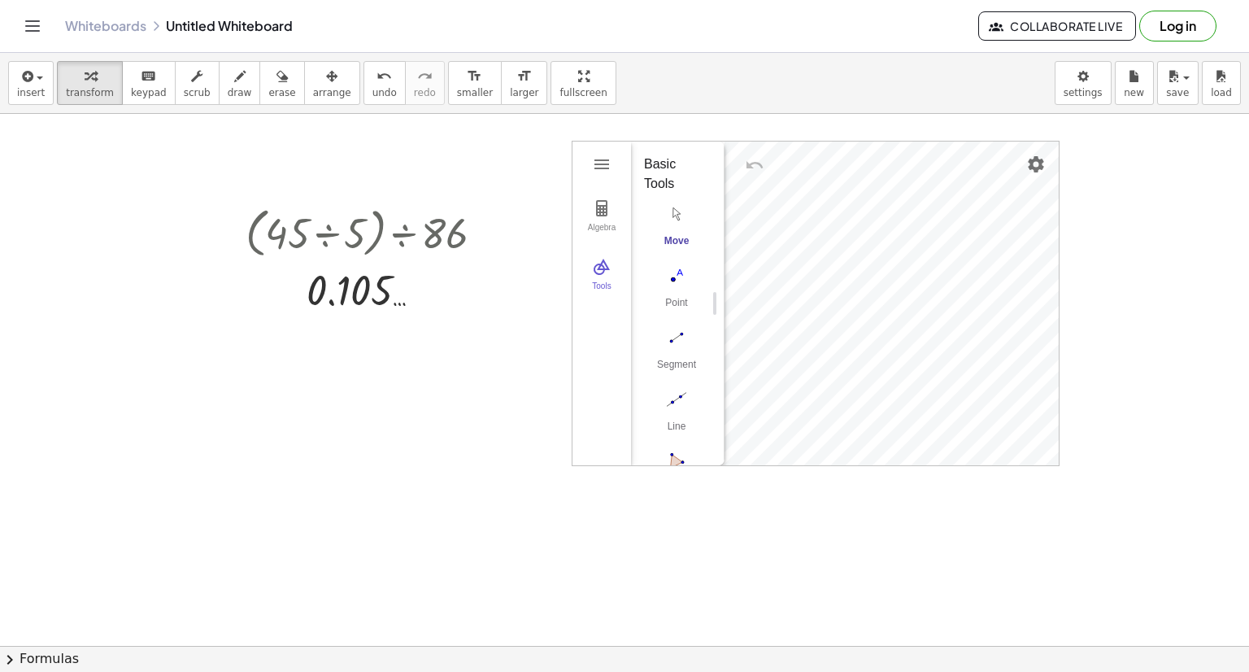
click at [732, 143] on div "GeoGebra Geometry Clear All Open Save online Save to your computer Share Export…" at bounding box center [816, 303] width 488 height 325
drag, startPoint x: 647, startPoint y: 154, endPoint x: 620, endPoint y: 155, distance: 26.9
click at [646, 155] on div "Basic Tools" at bounding box center [671, 174] width 54 height 39
click at [589, 152] on button "Geometry" at bounding box center [601, 164] width 29 height 29
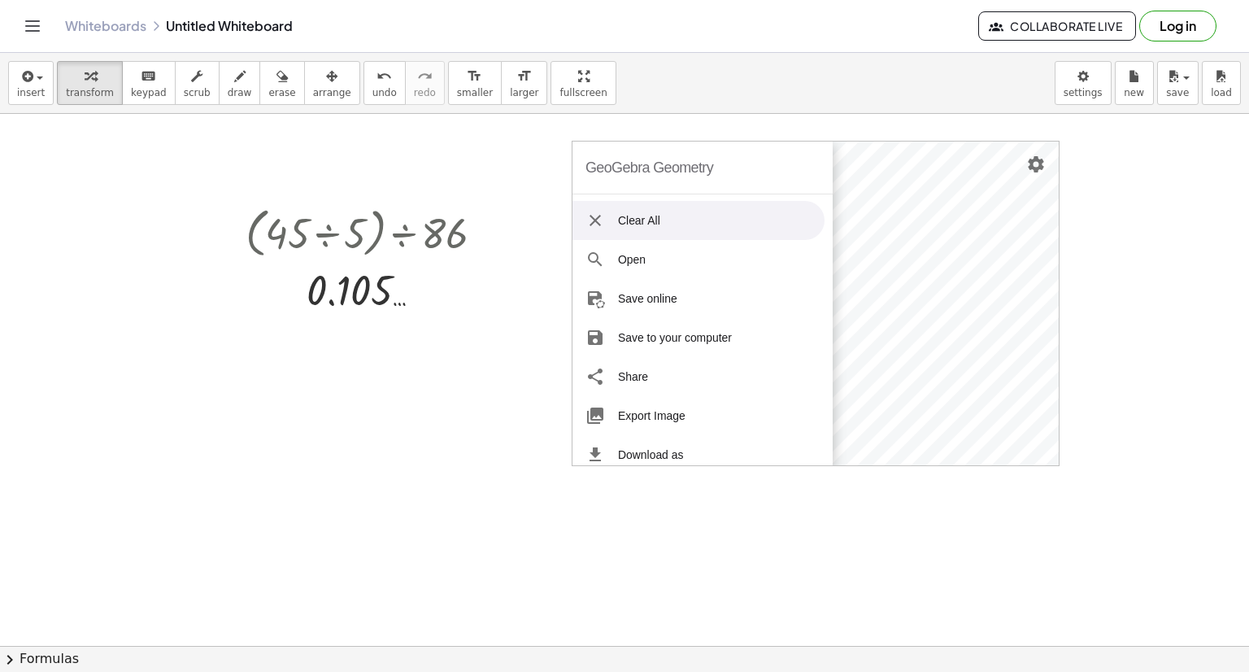
click at [703, 220] on li "Clear All" at bounding box center [699, 220] width 252 height 39
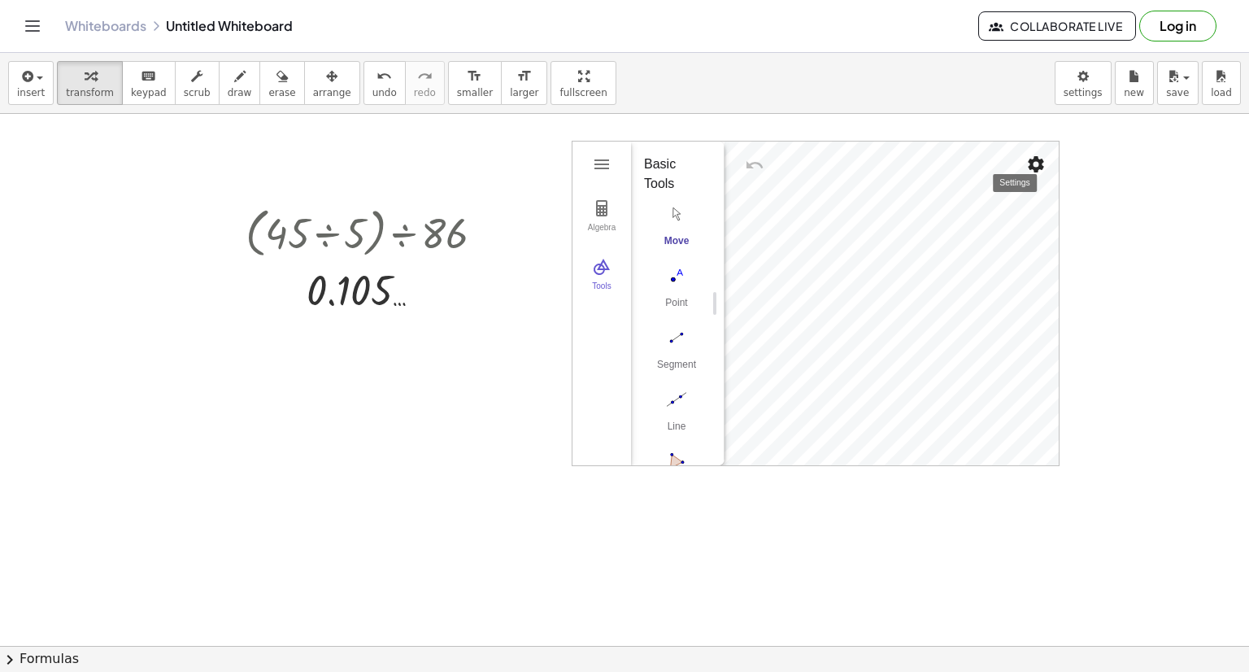
click at [1040, 164] on img "Settings" at bounding box center [1037, 165] width 20 height 20
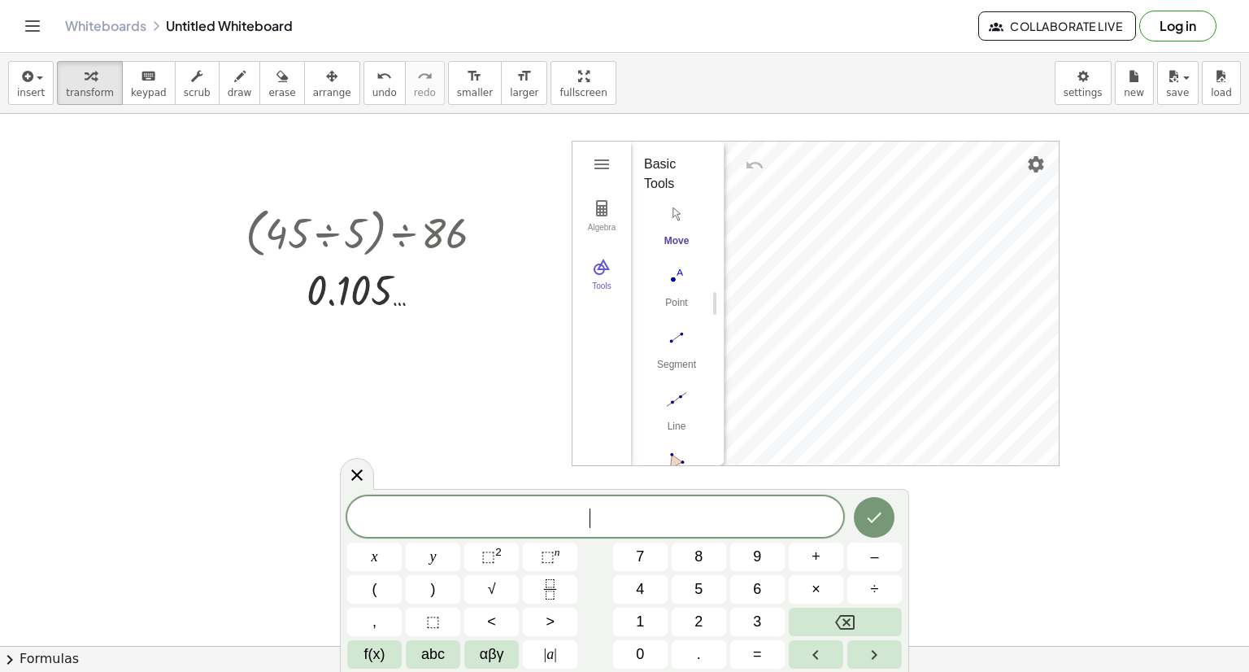
click at [26, 20] on icon "Toggle navigation" at bounding box center [33, 26] width 20 height 20
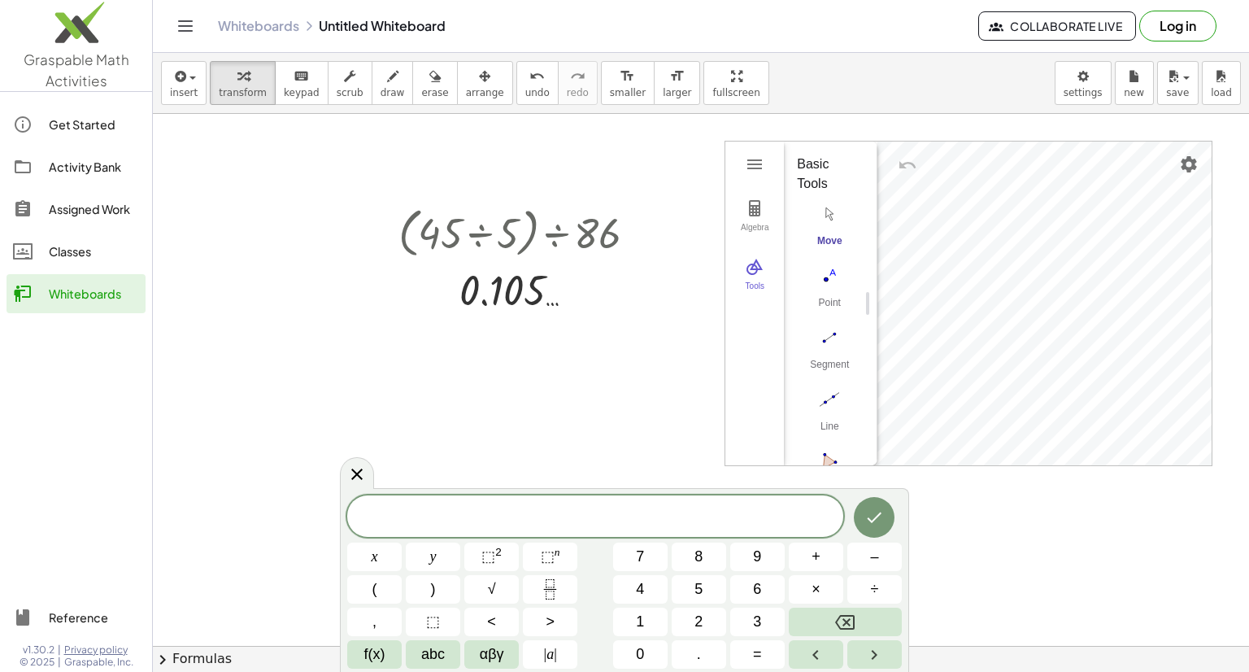
click at [26, 20] on img at bounding box center [76, 26] width 152 height 69
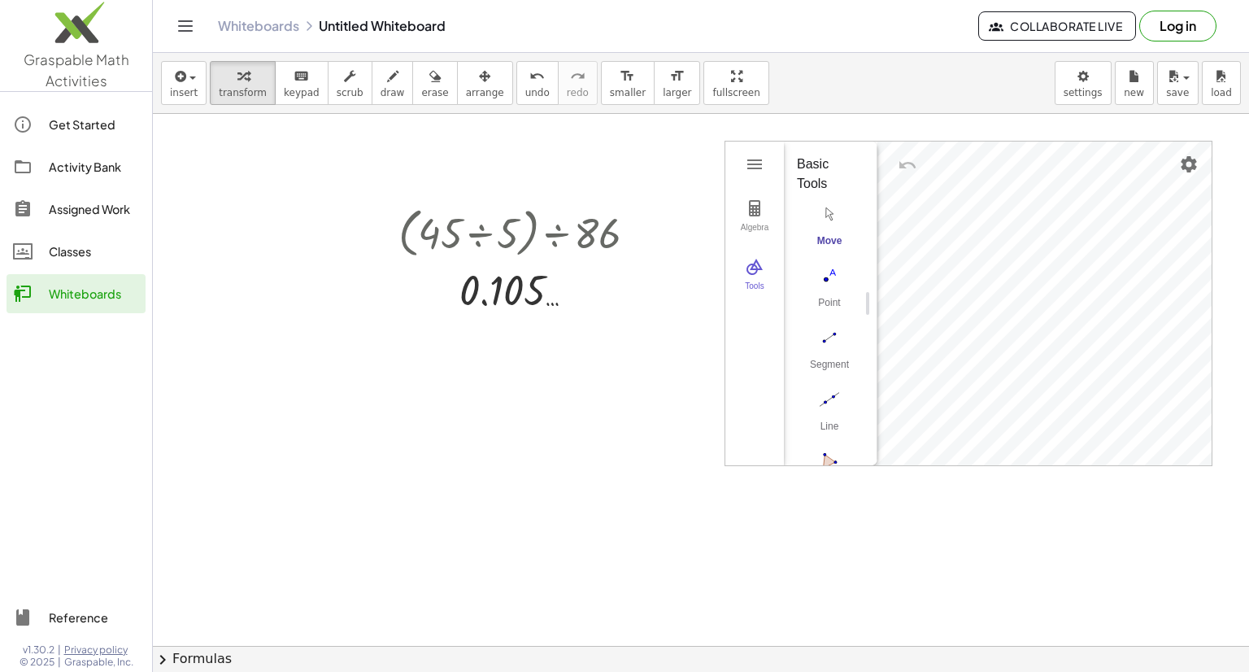
click at [190, 3] on div "Whiteboards Untitled Whiteboard Collaborate Live Log in" at bounding box center [700, 26] width 1057 height 52
click at [189, 20] on icon "Toggle navigation" at bounding box center [186, 26] width 20 height 20
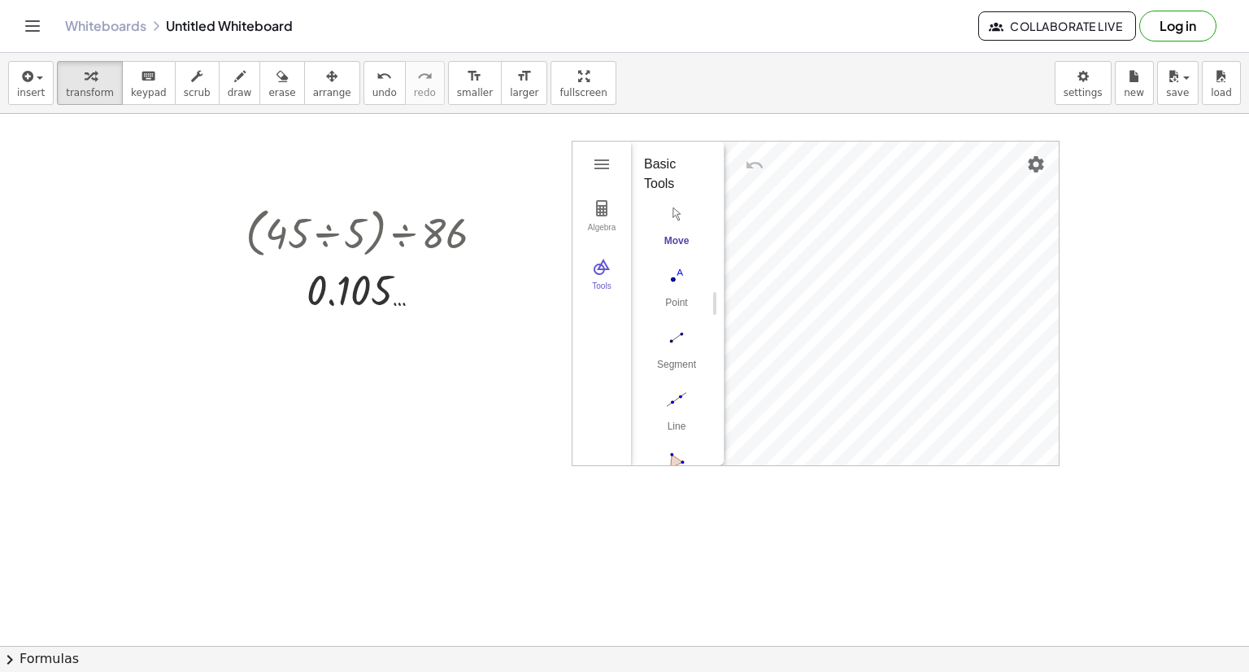
click at [185, 27] on div "Whiteboards Untitled Whiteboard" at bounding box center [521, 26] width 913 height 16
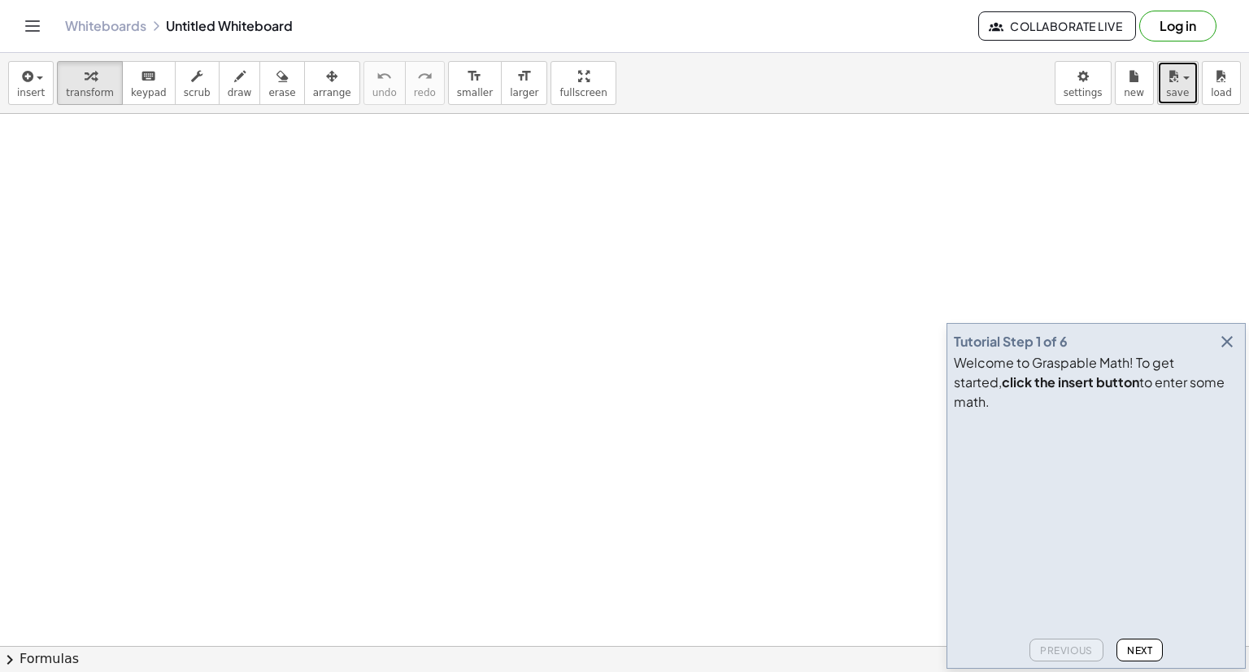
click at [1194, 76] on button "save" at bounding box center [1178, 83] width 41 height 44
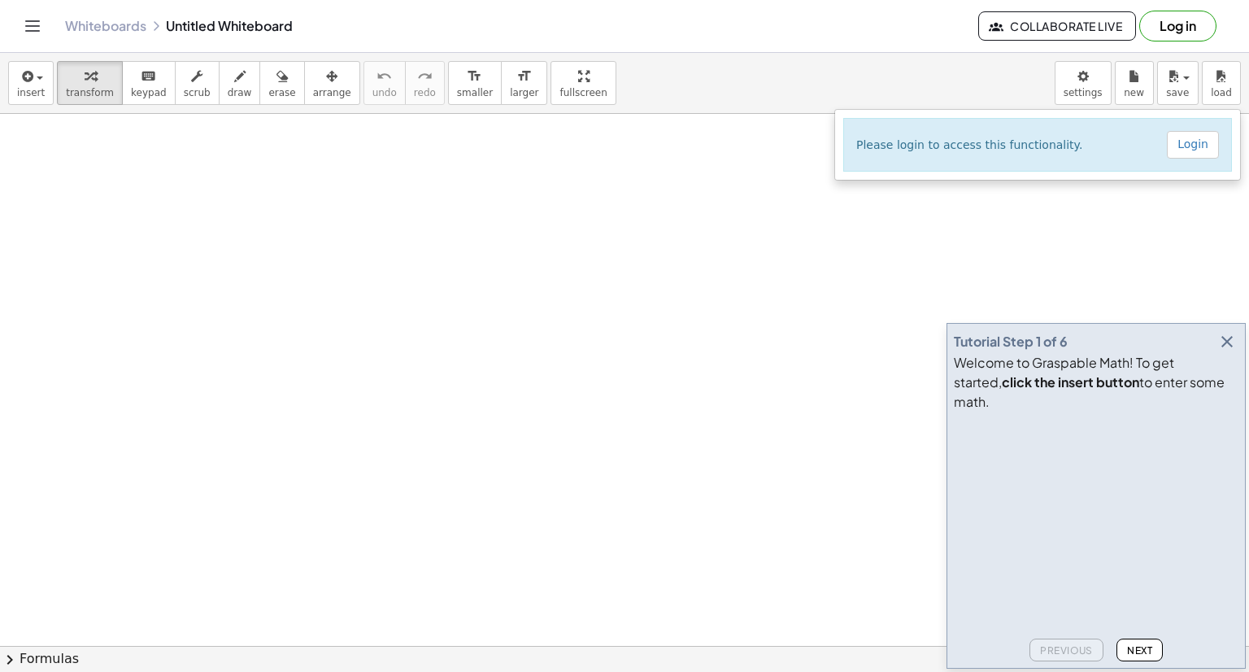
click at [971, 103] on div "insert select one: Math Expression Function Text Youtube Video Graphing Geometr…" at bounding box center [624, 83] width 1249 height 61
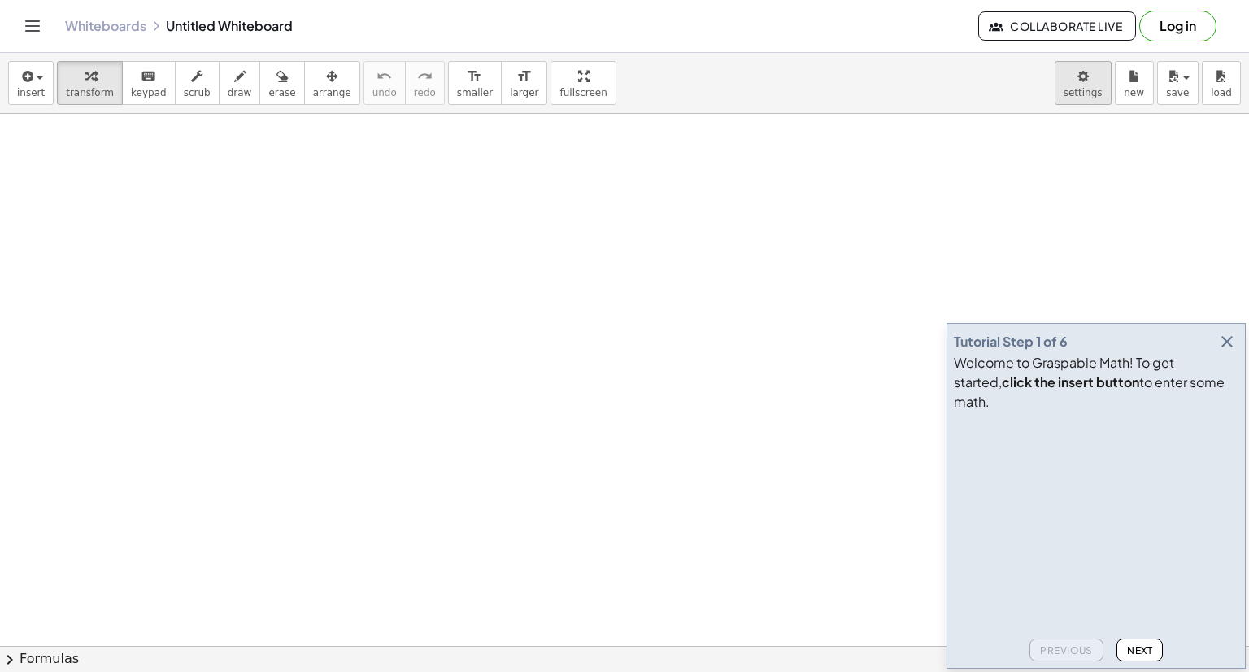
click at [1090, 90] on body "Graspable Math Activities Get Started Activity Bank Assigned Work Classes White…" at bounding box center [624, 336] width 1249 height 672
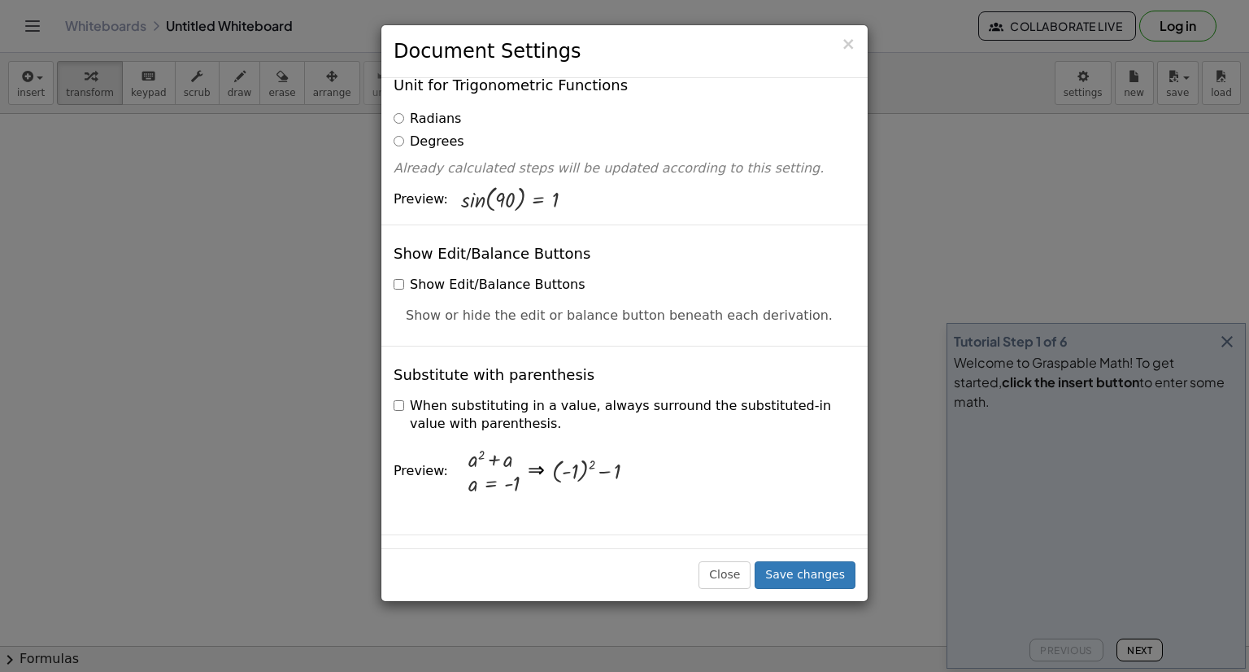
scroll to position [244, 0]
click at [729, 582] on button "Close" at bounding box center [725, 575] width 52 height 28
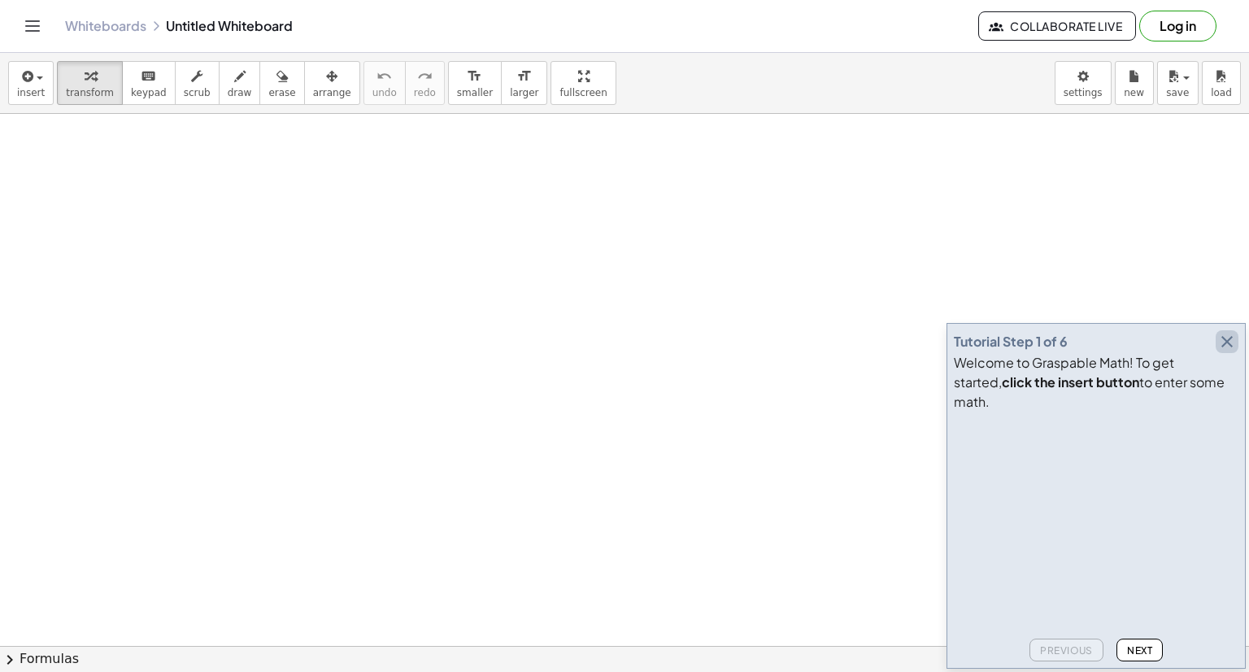
click at [1224, 351] on icon "button" at bounding box center [1228, 342] width 20 height 20
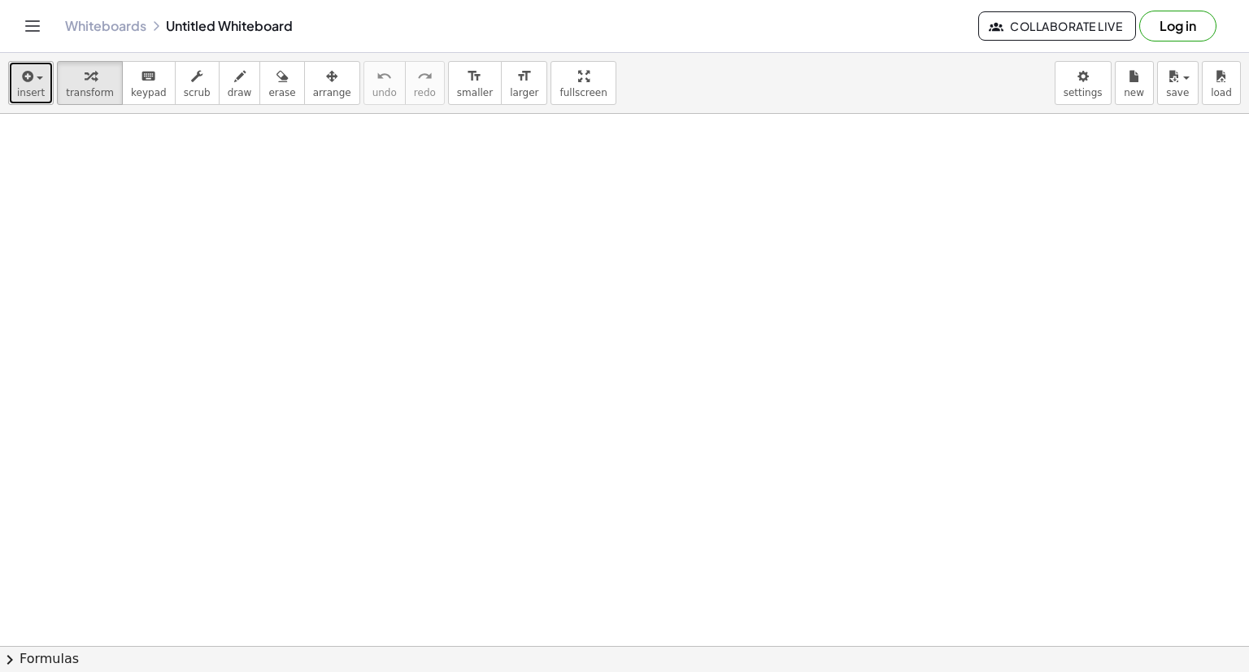
click at [12, 93] on button "insert" at bounding box center [31, 83] width 46 height 44
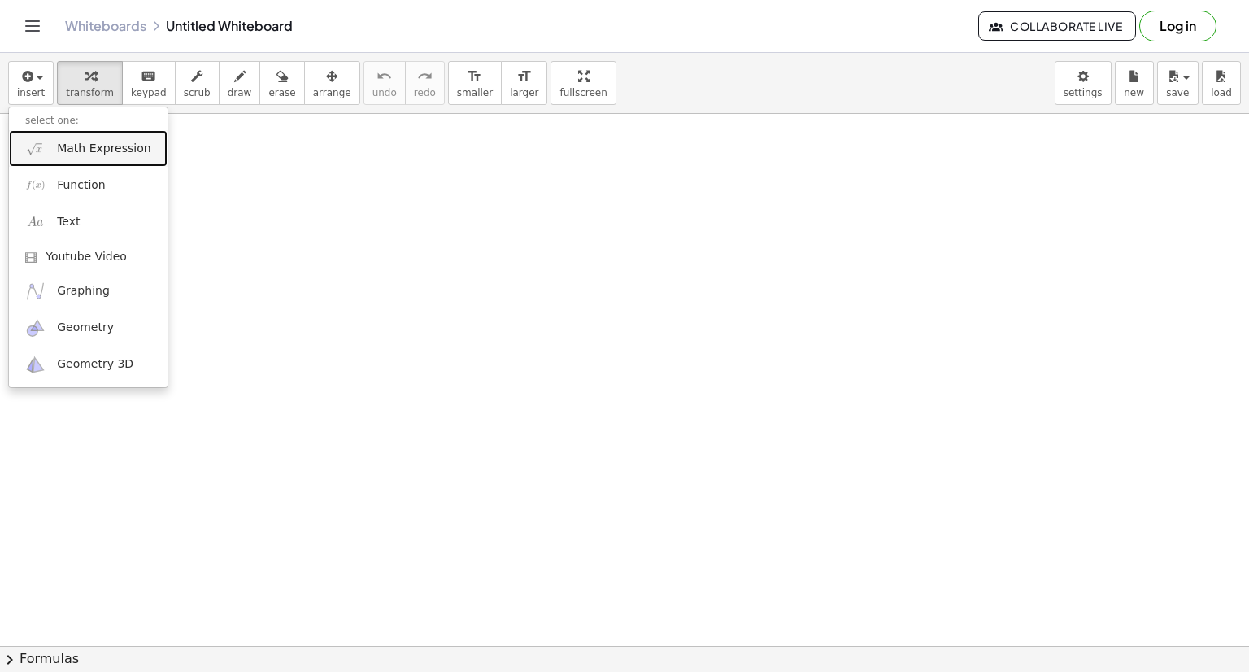
click at [82, 148] on span "Math Expression" at bounding box center [104, 149] width 94 height 16
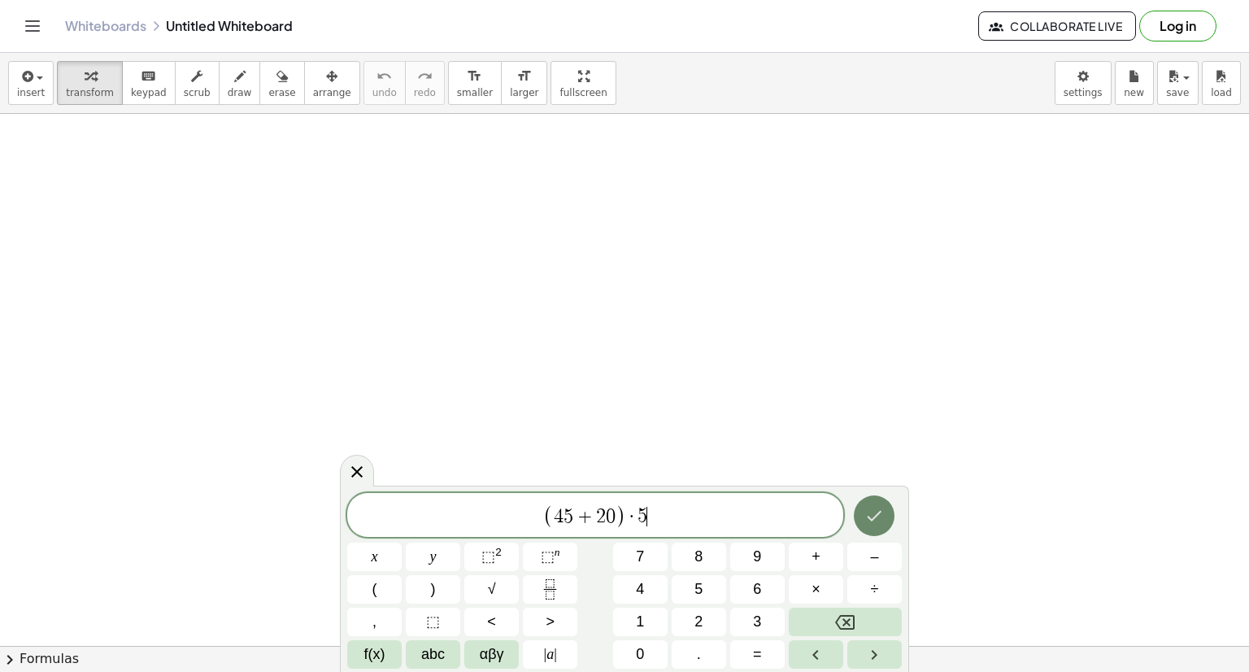
click at [860, 518] on button "Done" at bounding box center [874, 515] width 41 height 41
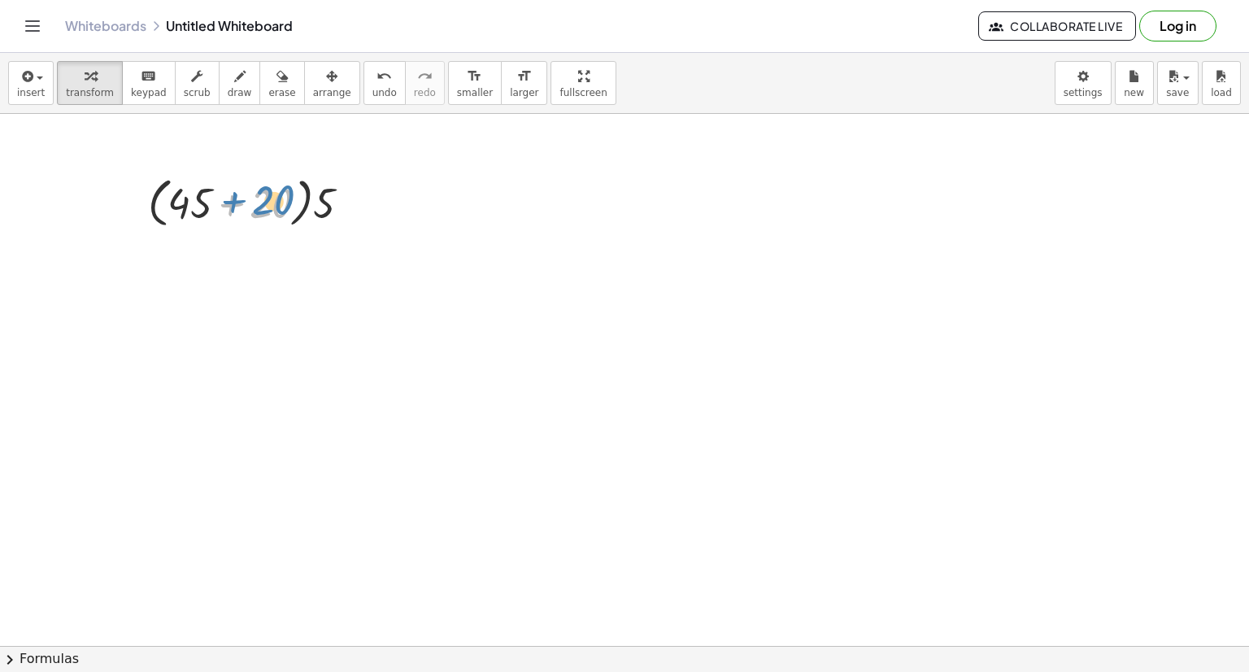
drag, startPoint x: 264, startPoint y: 211, endPoint x: 255, endPoint y: 190, distance: 21.9
click at [255, 190] on div at bounding box center [256, 202] width 232 height 62
click at [248, 242] on icon at bounding box center [241, 246] width 17 height 17
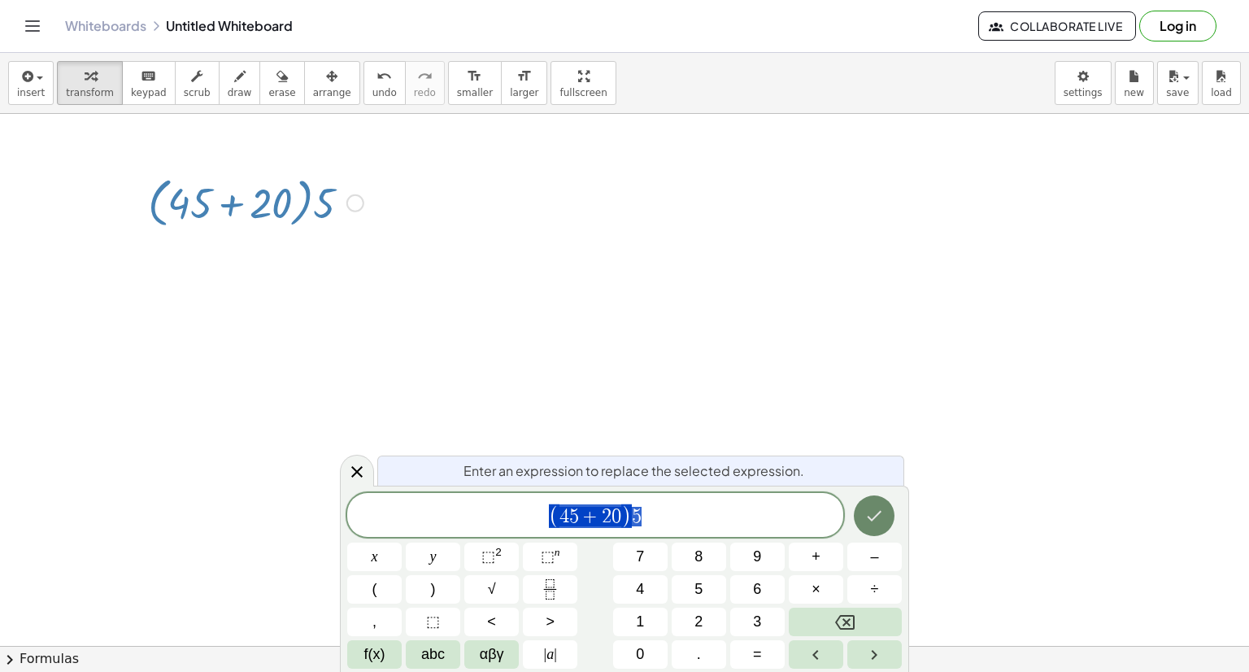
click at [880, 508] on icon "Done" at bounding box center [875, 516] width 20 height 20
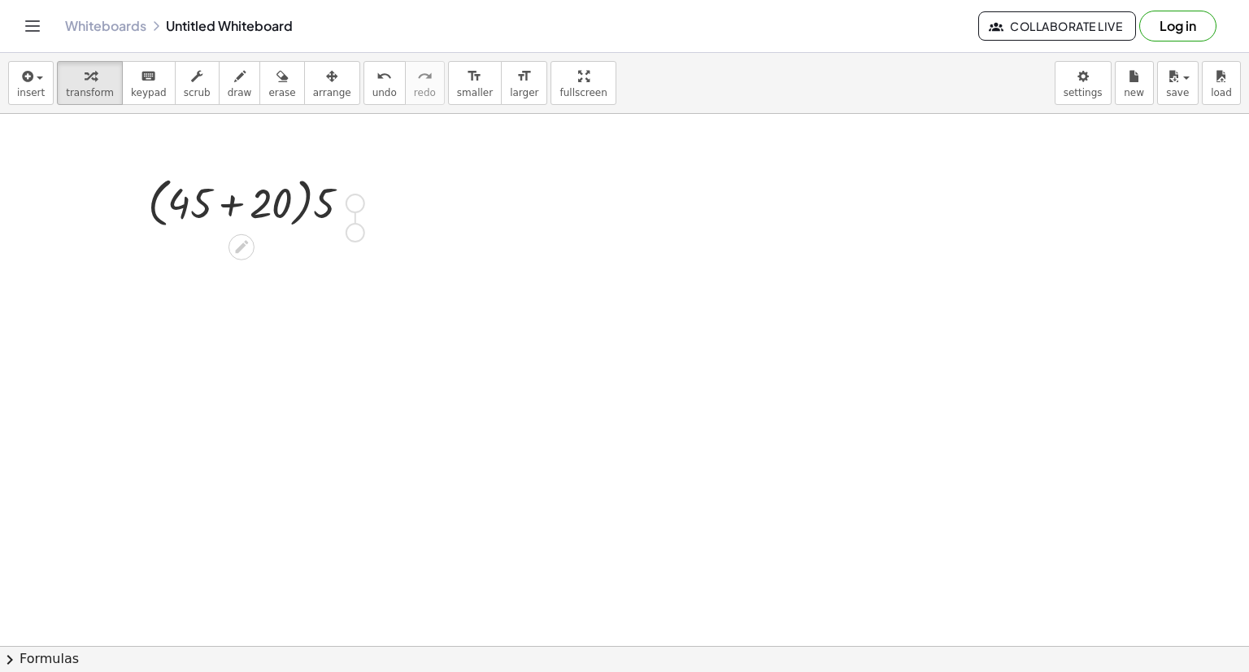
drag, startPoint x: 358, startPoint y: 203, endPoint x: 358, endPoint y: 238, distance: 35.0
drag, startPoint x: 361, startPoint y: 204, endPoint x: 361, endPoint y: 306, distance: 101.7
drag, startPoint x: 348, startPoint y: 291, endPoint x: 639, endPoint y: 298, distance: 290.5
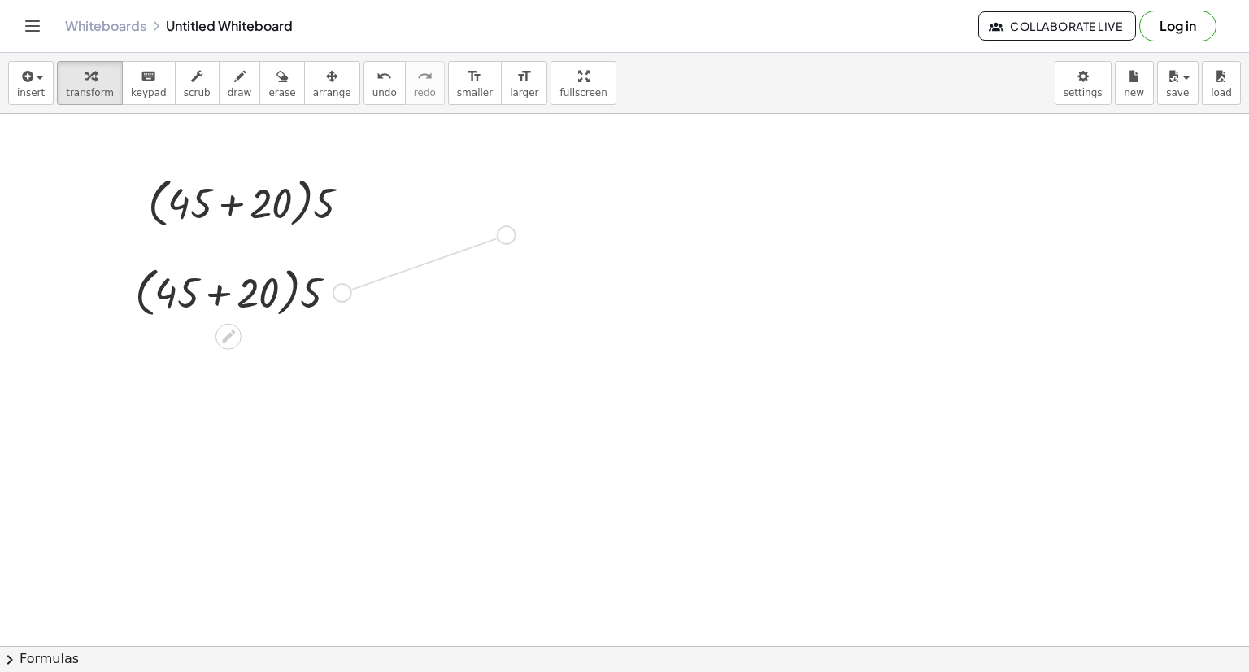
click at [495, 301] on div at bounding box center [514, 290] width 232 height 62
drag, startPoint x: 586, startPoint y: 296, endPoint x: 527, endPoint y: 289, distance: 59.0
click at [527, 289] on div at bounding box center [514, 290] width 232 height 62
click at [499, 292] on div "· ( + 45 + 20 ) · 5 · · 5 65" at bounding box center [499, 292] width 0 height 0
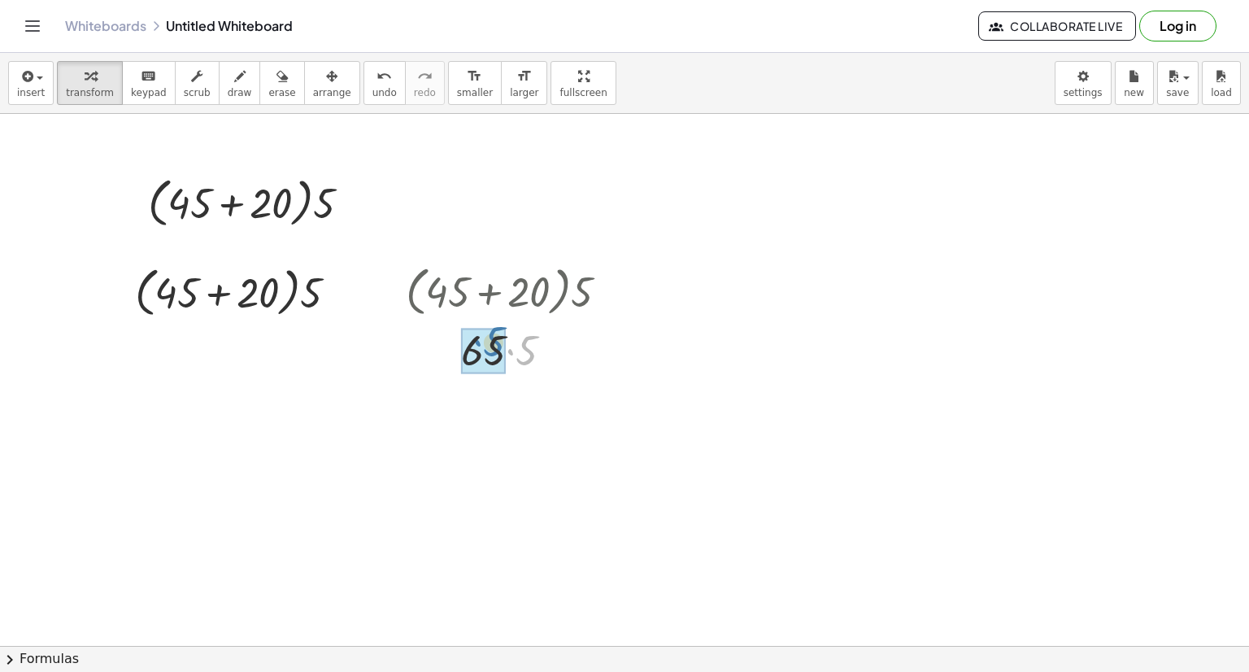
drag, startPoint x: 530, startPoint y: 354, endPoint x: 498, endPoint y: 346, distance: 33.5
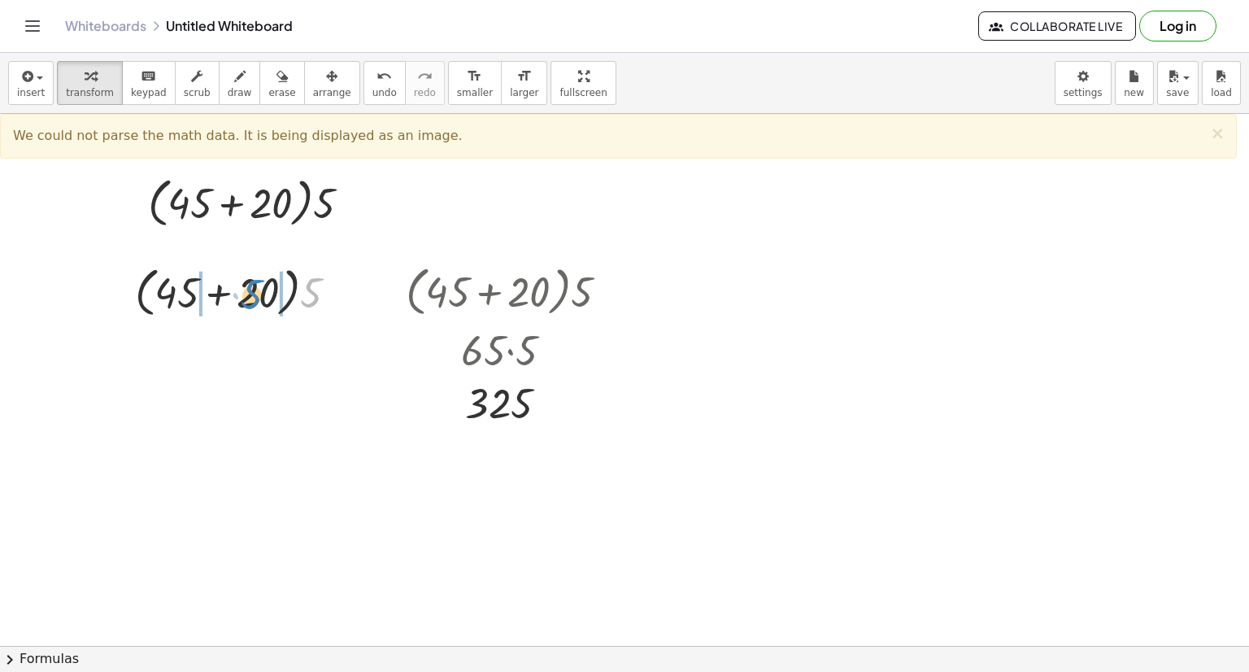
drag, startPoint x: 310, startPoint y: 295, endPoint x: 251, endPoint y: 297, distance: 59.4
click at [251, 297] on div at bounding box center [243, 291] width 232 height 62
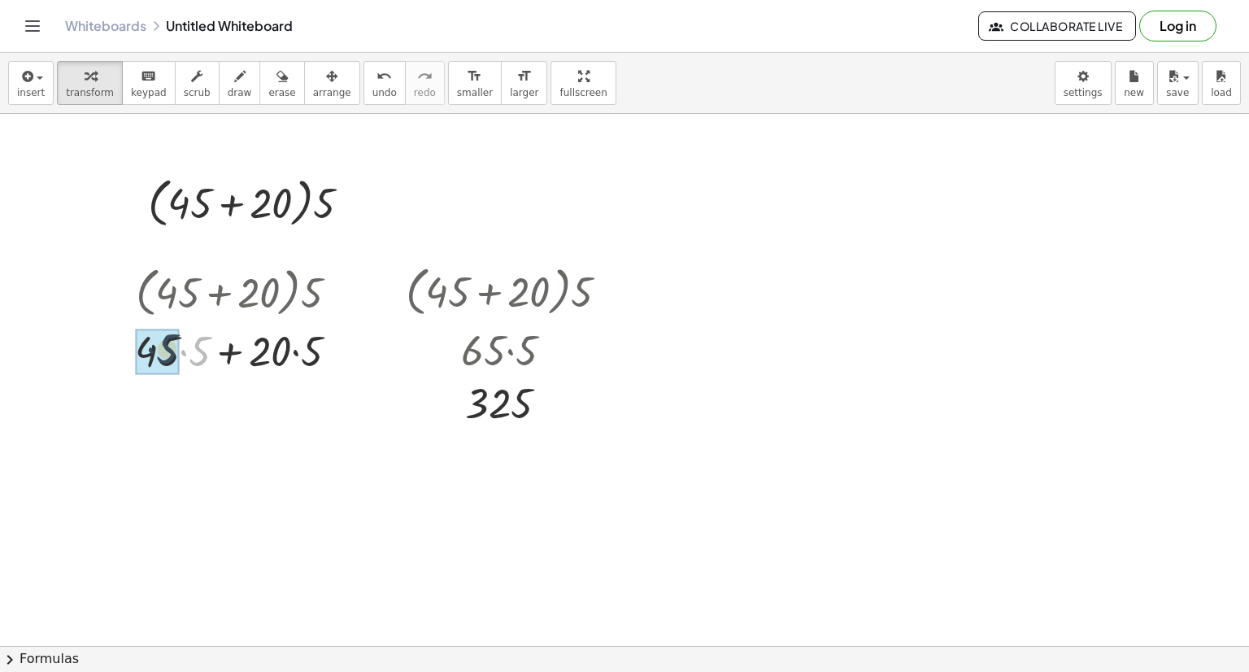
drag, startPoint x: 201, startPoint y: 358, endPoint x: 179, endPoint y: 358, distance: 22.0
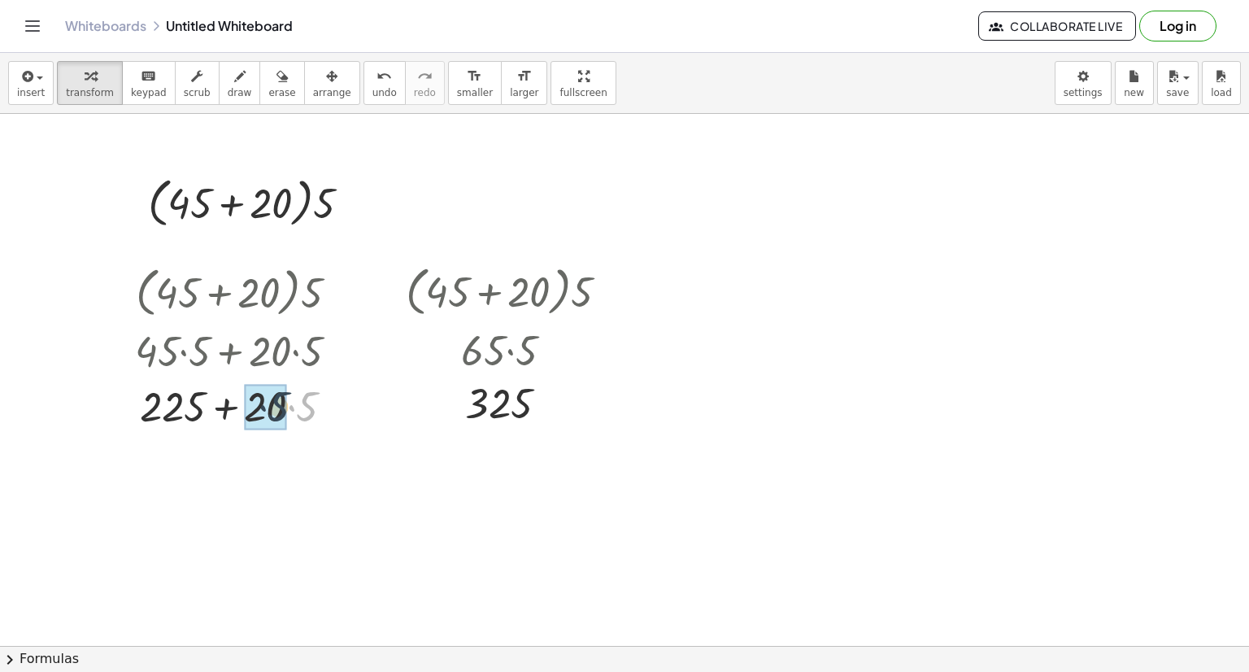
drag, startPoint x: 303, startPoint y: 411, endPoint x: 272, endPoint y: 411, distance: 30.9
drag, startPoint x: 203, startPoint y: 414, endPoint x: 273, endPoint y: 412, distance: 70.0
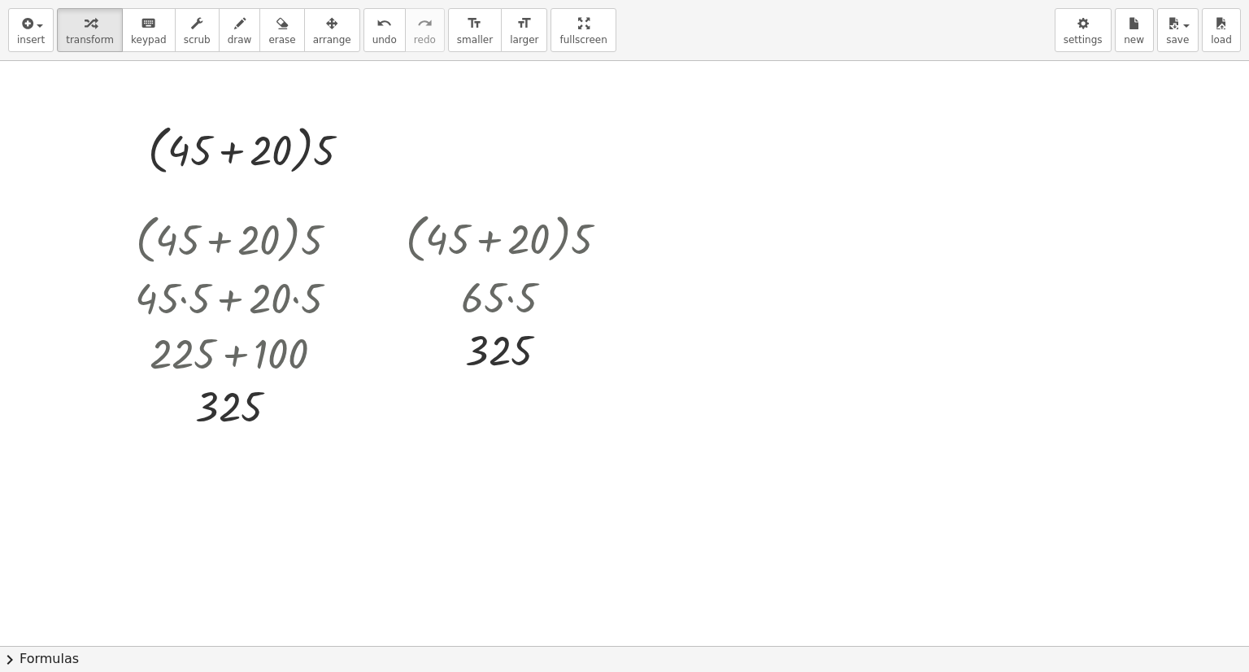
click at [515, 146] on div "insert select one: Math Expression Function Text Youtube Video Graphing Geometr…" at bounding box center [624, 336] width 1249 height 672
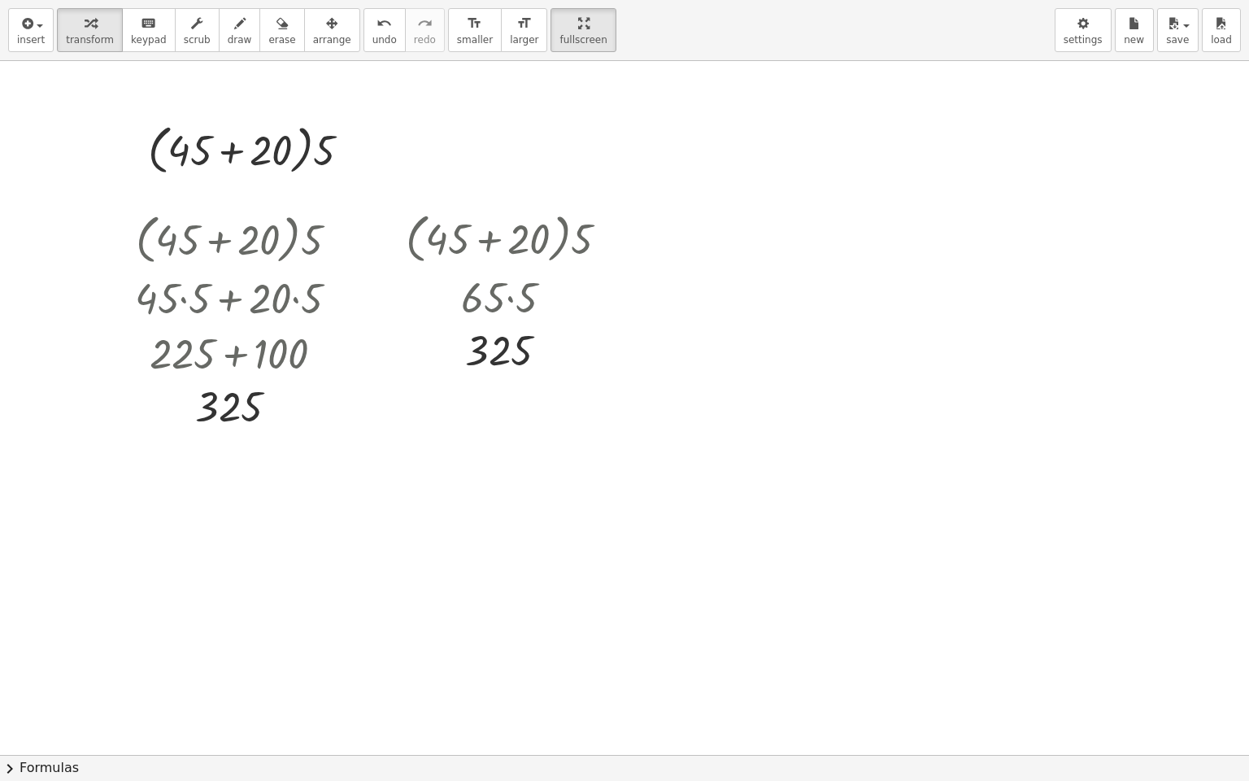
drag, startPoint x: 508, startPoint y: 23, endPoint x: 508, endPoint y: -48, distance: 70.8
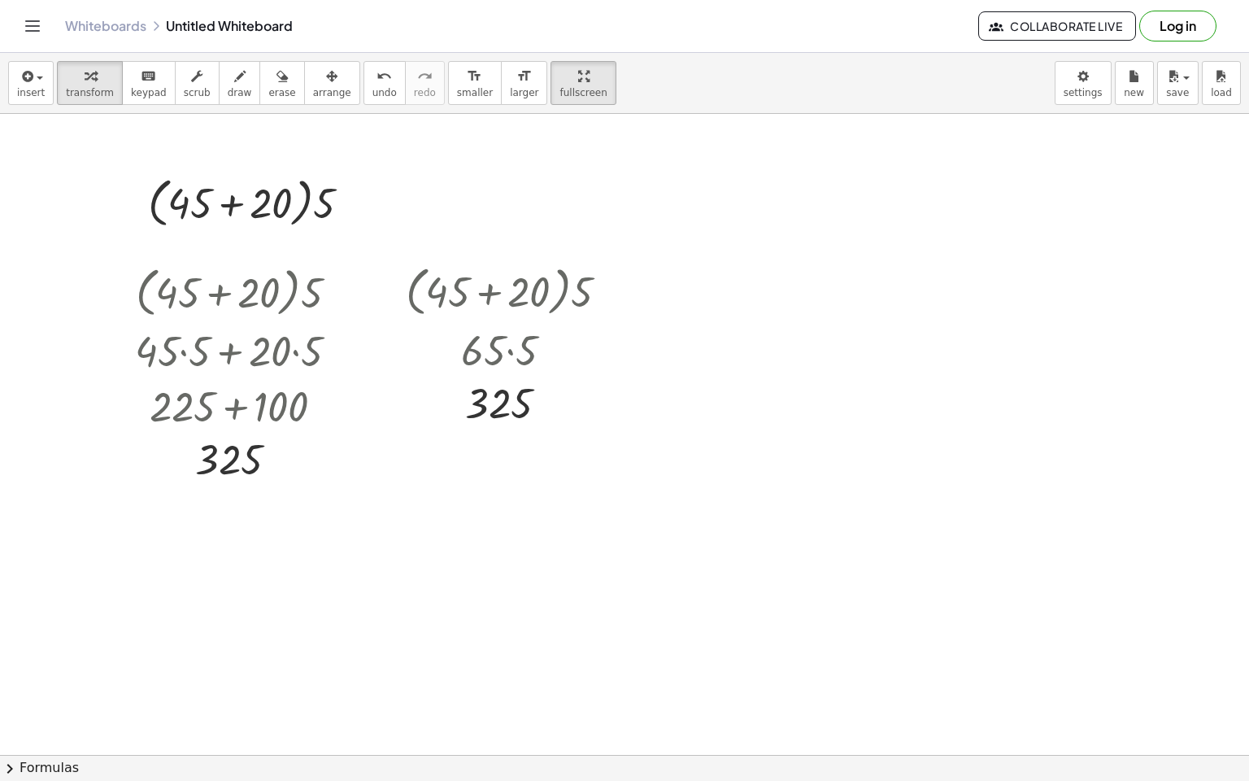
click at [508, 0] on html "Graspable Math Activities Get Started Activity Bank Assigned Work Classes White…" at bounding box center [624, 390] width 1249 height 781
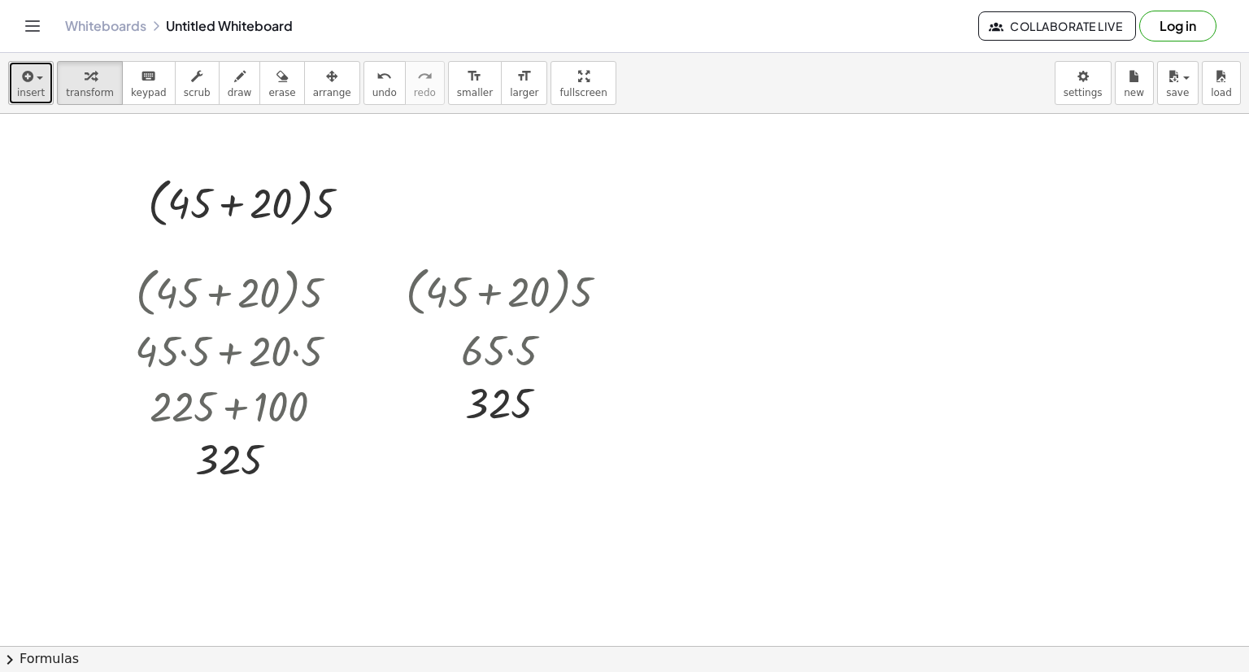
click at [20, 69] on icon "button" at bounding box center [26, 77] width 15 height 20
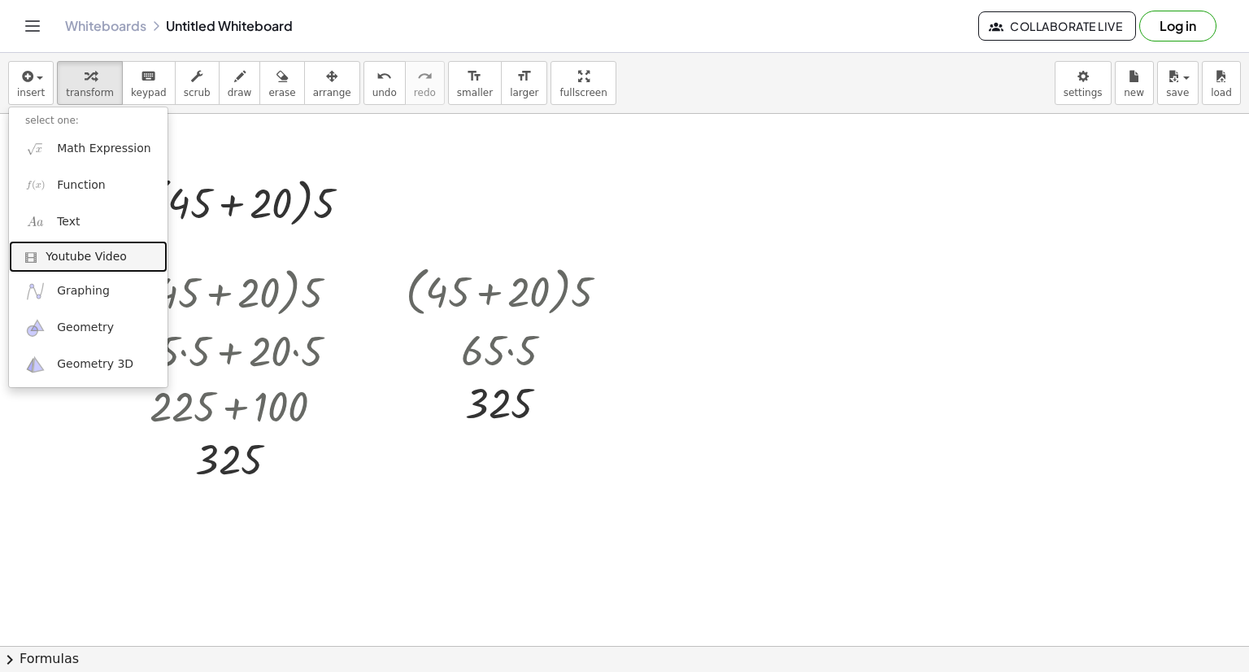
click at [122, 264] on link "Youtube Video" at bounding box center [88, 257] width 159 height 33
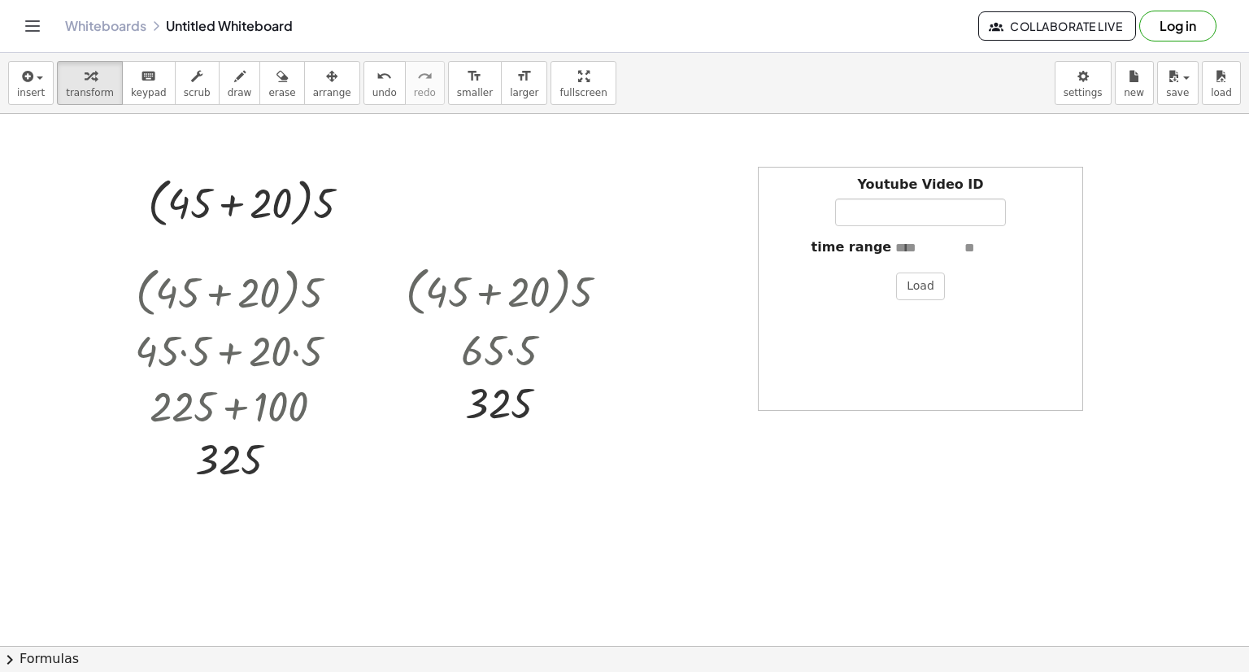
click at [835, 177] on div "Youtube Video ID" at bounding box center [920, 201] width 307 height 50
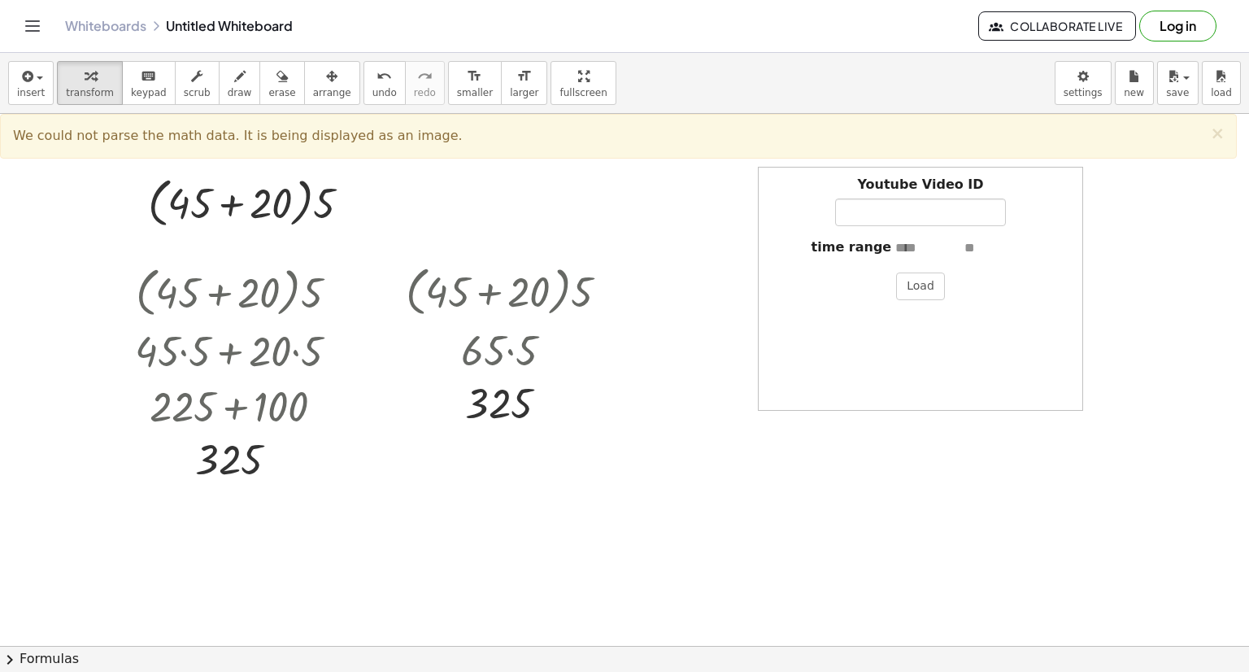
click at [771, 190] on div at bounding box center [766, 289] width 16 height 244
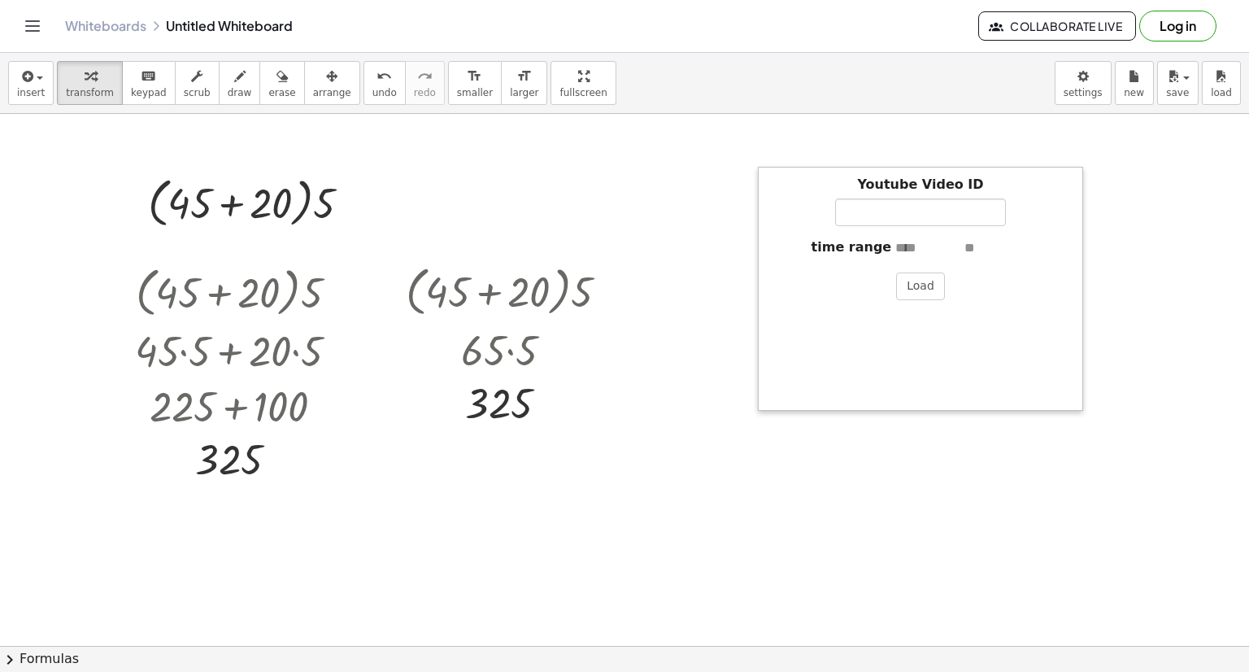
click at [765, 184] on div at bounding box center [766, 289] width 16 height 244
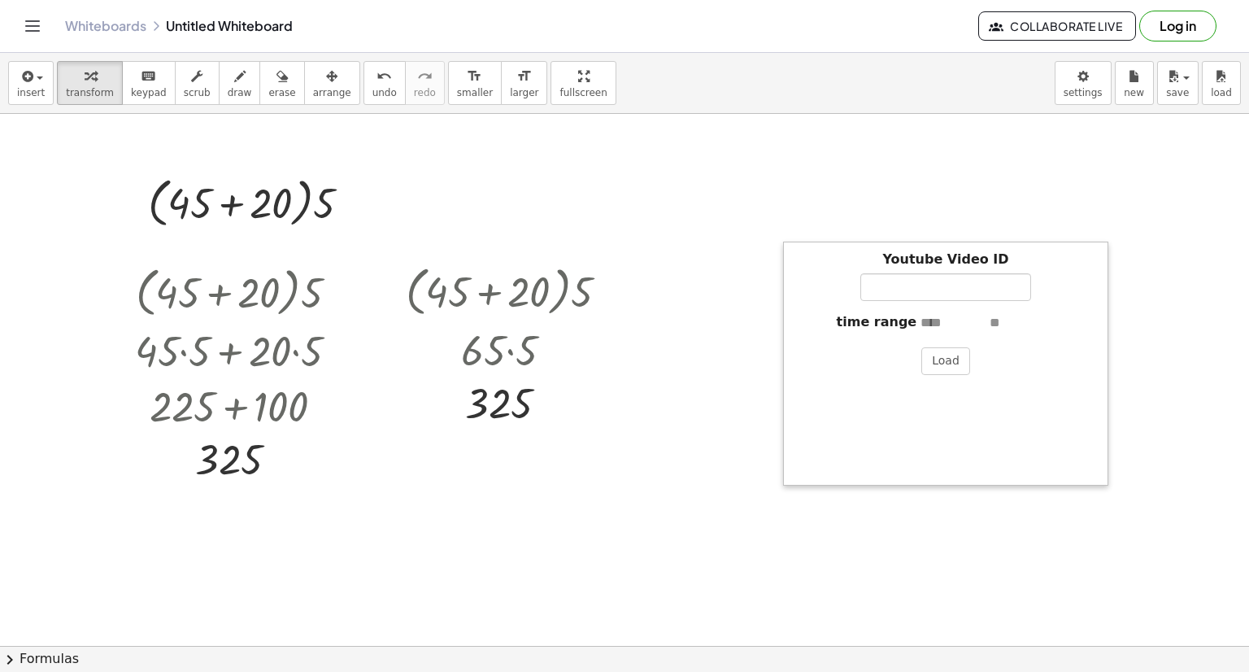
drag, startPoint x: 765, startPoint y: 184, endPoint x: 790, endPoint y: 259, distance: 79.0
click at [790, 259] on div at bounding box center [791, 364] width 16 height 244
click at [23, 83] on icon "button" at bounding box center [26, 77] width 15 height 20
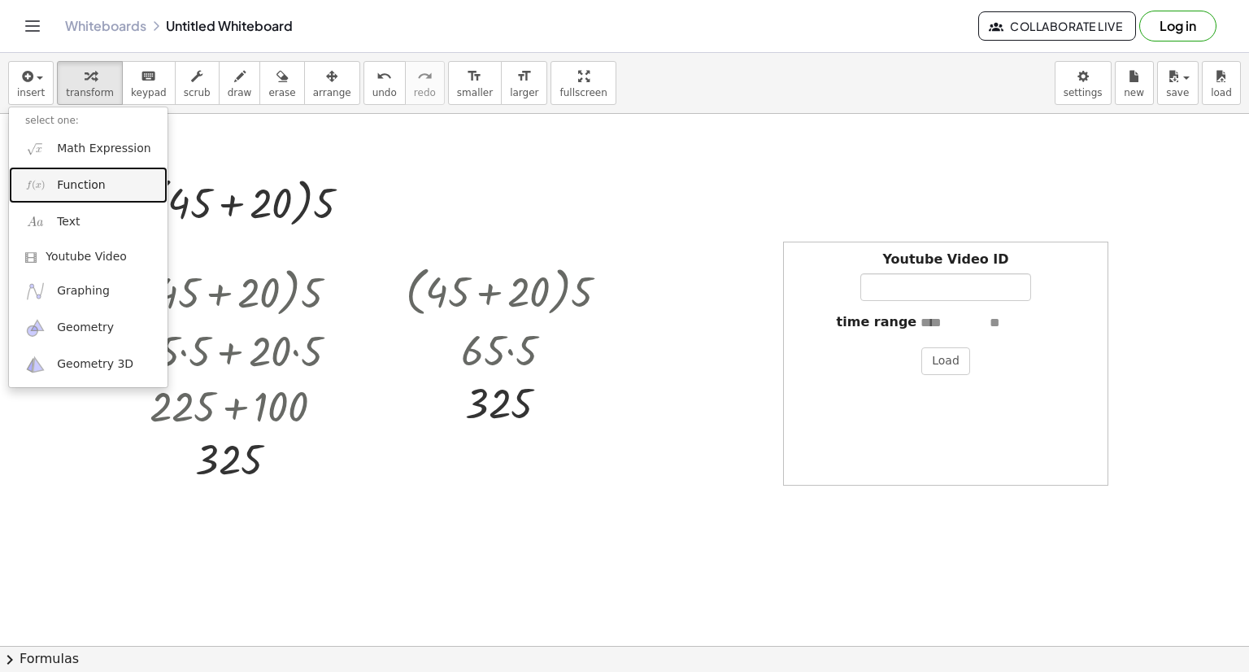
click at [111, 194] on link "Function" at bounding box center [88, 185] width 159 height 37
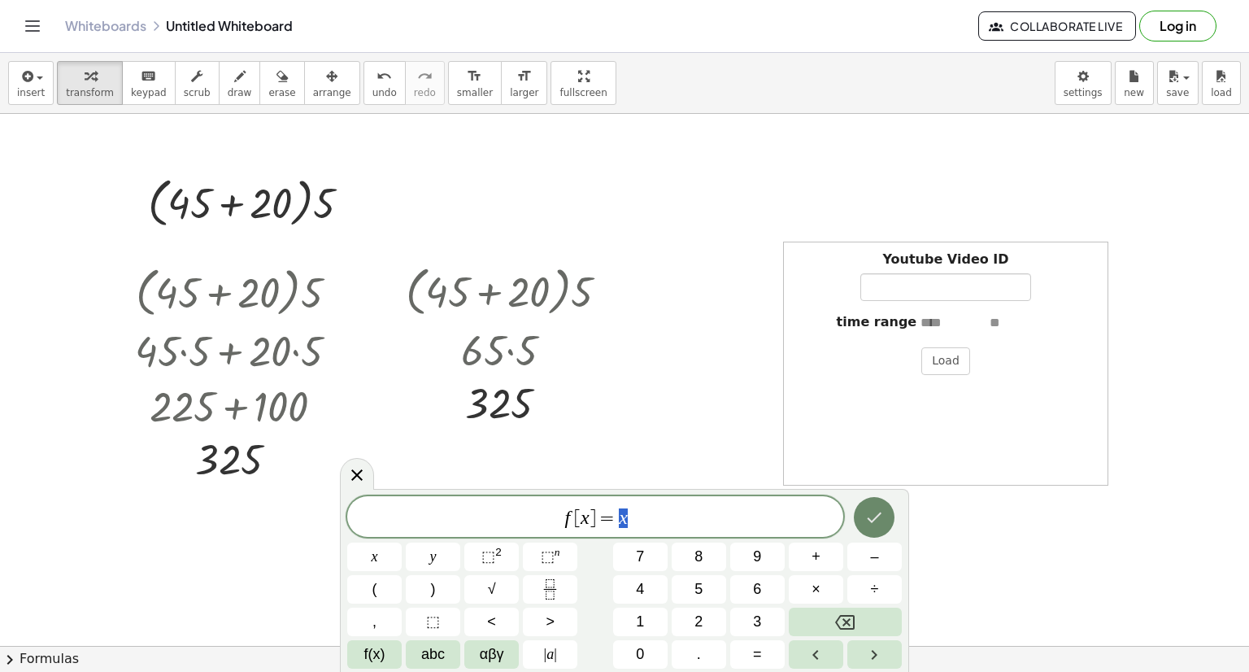
click at [862, 521] on button "Done" at bounding box center [874, 517] width 41 height 41
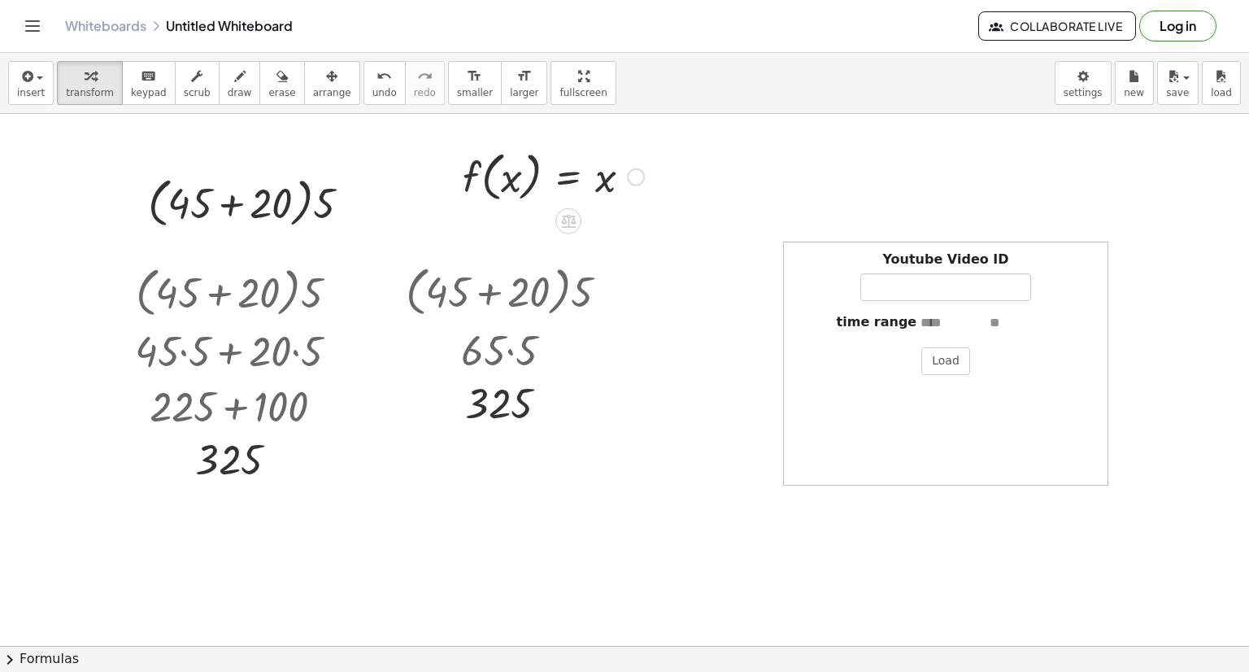
click at [513, 167] on div at bounding box center [554, 176] width 198 height 62
click at [504, 182] on div at bounding box center [554, 176] width 198 height 62
drag, startPoint x: 504, startPoint y: 182, endPoint x: 530, endPoint y: 257, distance: 79.2
drag, startPoint x: 543, startPoint y: 286, endPoint x: 517, endPoint y: 167, distance: 121.8
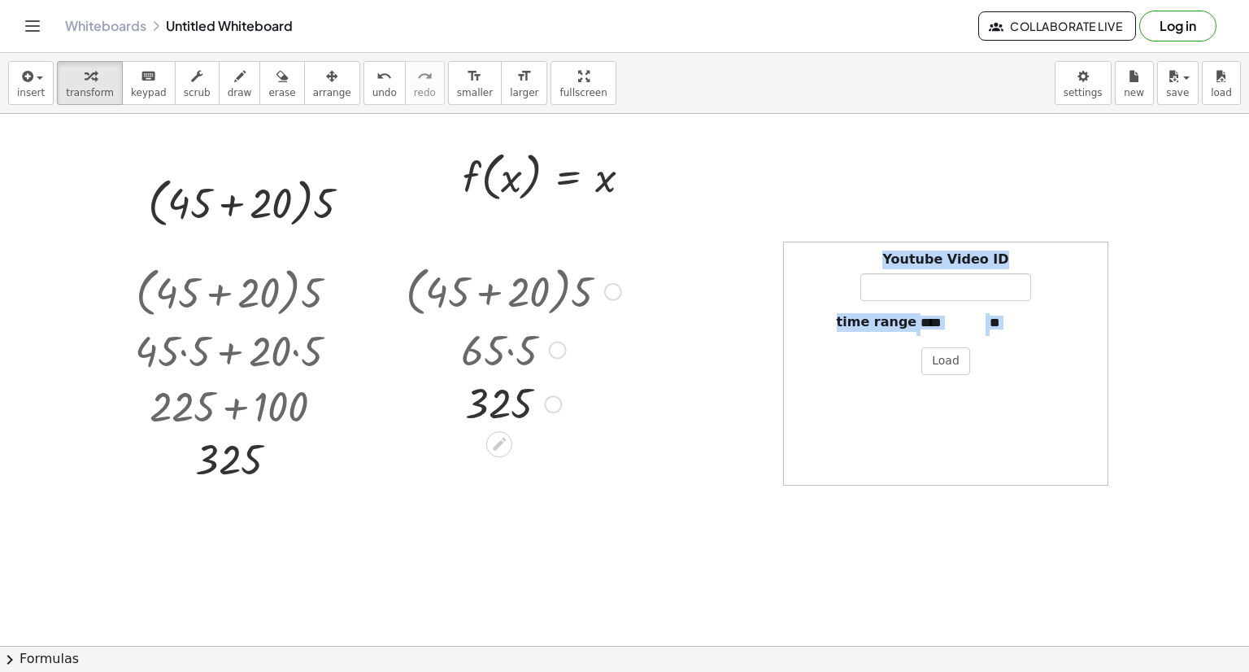
click at [533, 290] on div at bounding box center [514, 290] width 232 height 62
drag, startPoint x: 524, startPoint y: 294, endPoint x: 519, endPoint y: 261, distance: 32.9
click at [519, 261] on div at bounding box center [514, 290] width 232 height 62
click at [449, 291] on div at bounding box center [514, 290] width 232 height 62
click at [521, 173] on div at bounding box center [554, 176] width 198 height 62
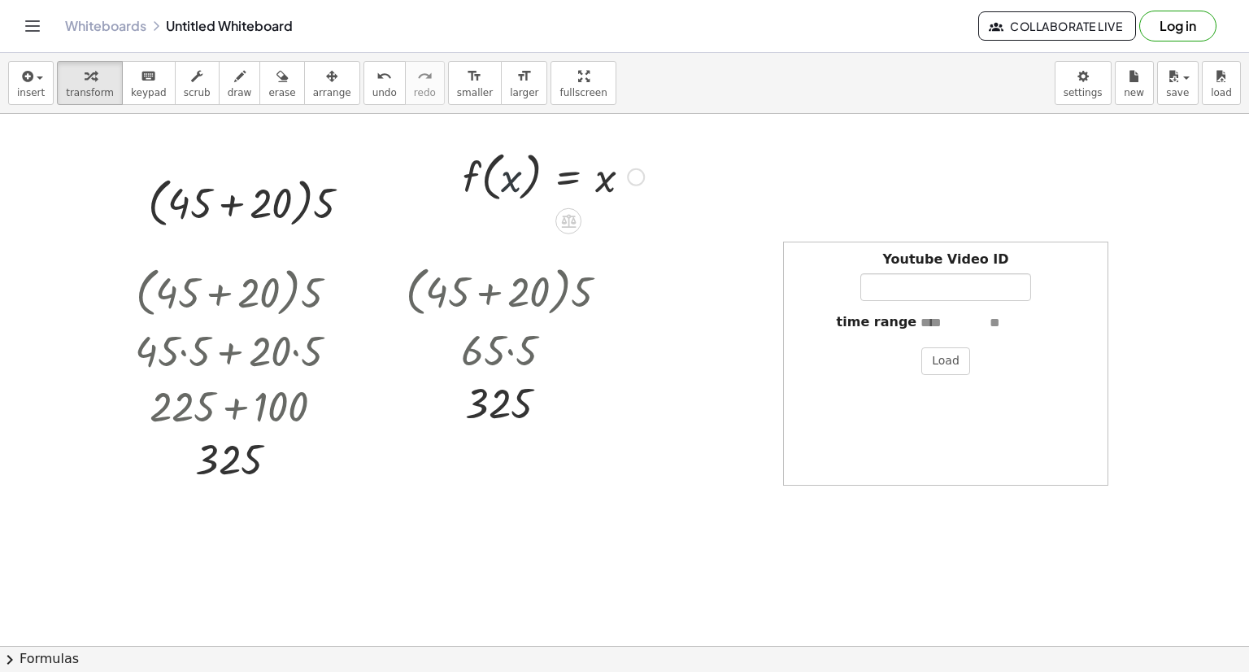
drag, startPoint x: 502, startPoint y: 183, endPoint x: 281, endPoint y: 221, distance: 224.5
click at [505, 184] on div at bounding box center [554, 176] width 198 height 62
drag, startPoint x: 276, startPoint y: 206, endPoint x: 525, endPoint y: 179, distance: 250.4
click at [608, 186] on div at bounding box center [554, 176] width 242 height 62
click at [578, 209] on div at bounding box center [575, 218] width 13 height 30
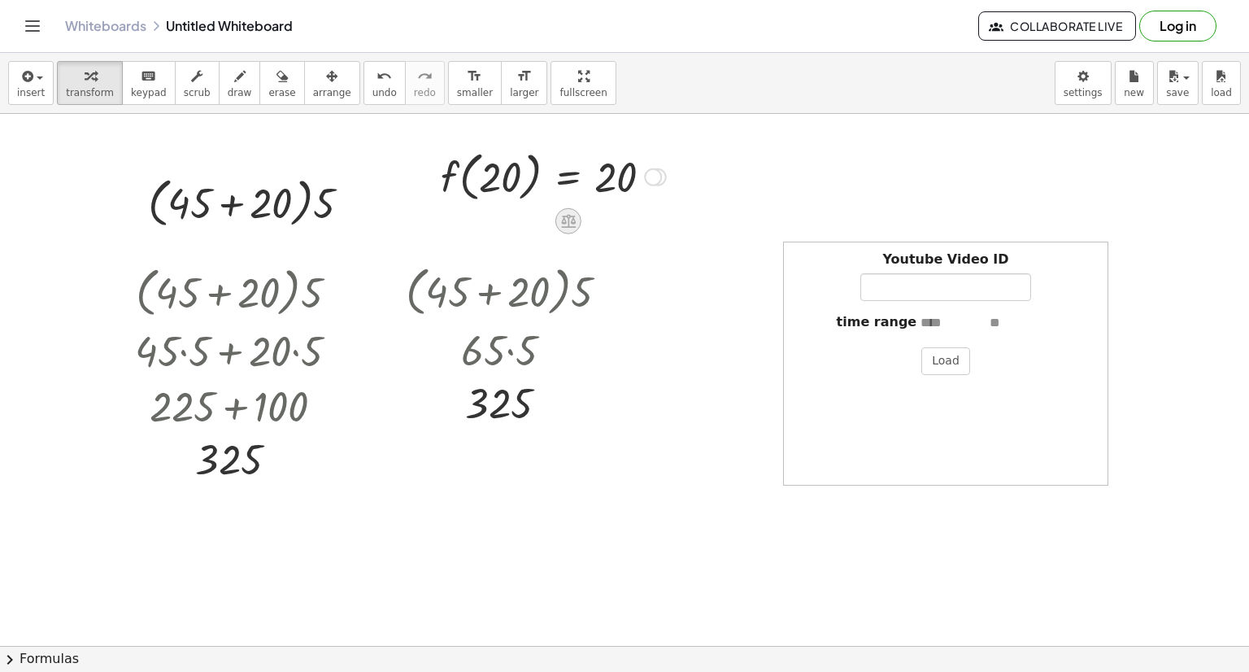
click at [577, 216] on div at bounding box center [569, 220] width 26 height 26
click at [578, 225] on div "×" at bounding box center [569, 220] width 26 height 26
click at [514, 174] on div at bounding box center [554, 176] width 312 height 62
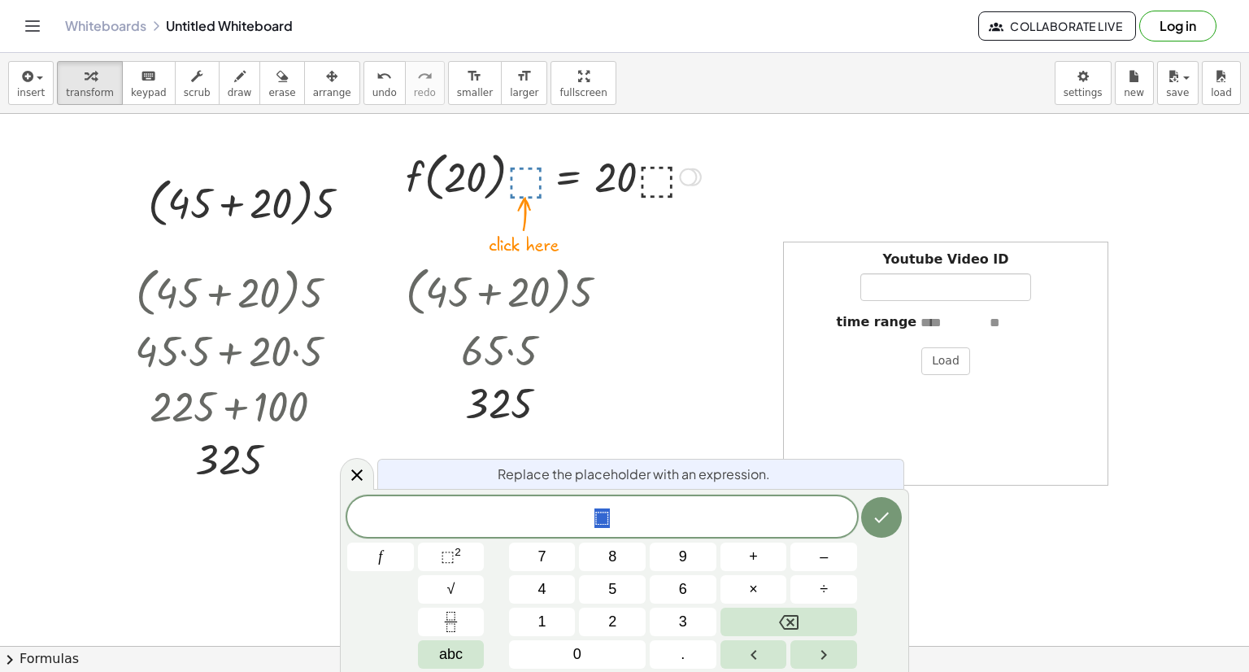
click at [644, 174] on div at bounding box center [554, 176] width 312 height 62
click at [650, 175] on div at bounding box center [554, 176] width 312 height 62
click at [654, 192] on div at bounding box center [554, 176] width 312 height 62
click at [528, 182] on div at bounding box center [554, 176] width 312 height 62
click at [530, 190] on div at bounding box center [554, 176] width 312 height 62
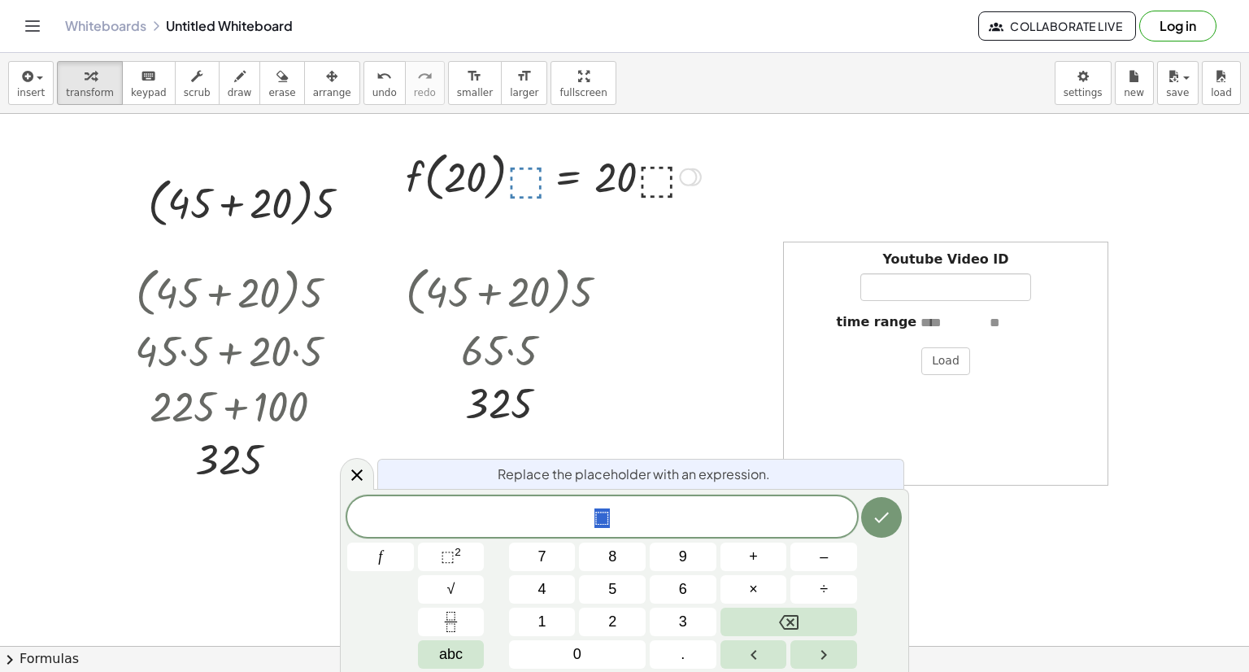
click at [530, 193] on div at bounding box center [554, 176] width 312 height 62
drag, startPoint x: 874, startPoint y: 538, endPoint x: 879, endPoint y: 524, distance: 14.4
click at [414, 543] on div at bounding box center [380, 557] width 67 height 28
click at [879, 524] on icon "Done" at bounding box center [882, 518] width 20 height 20
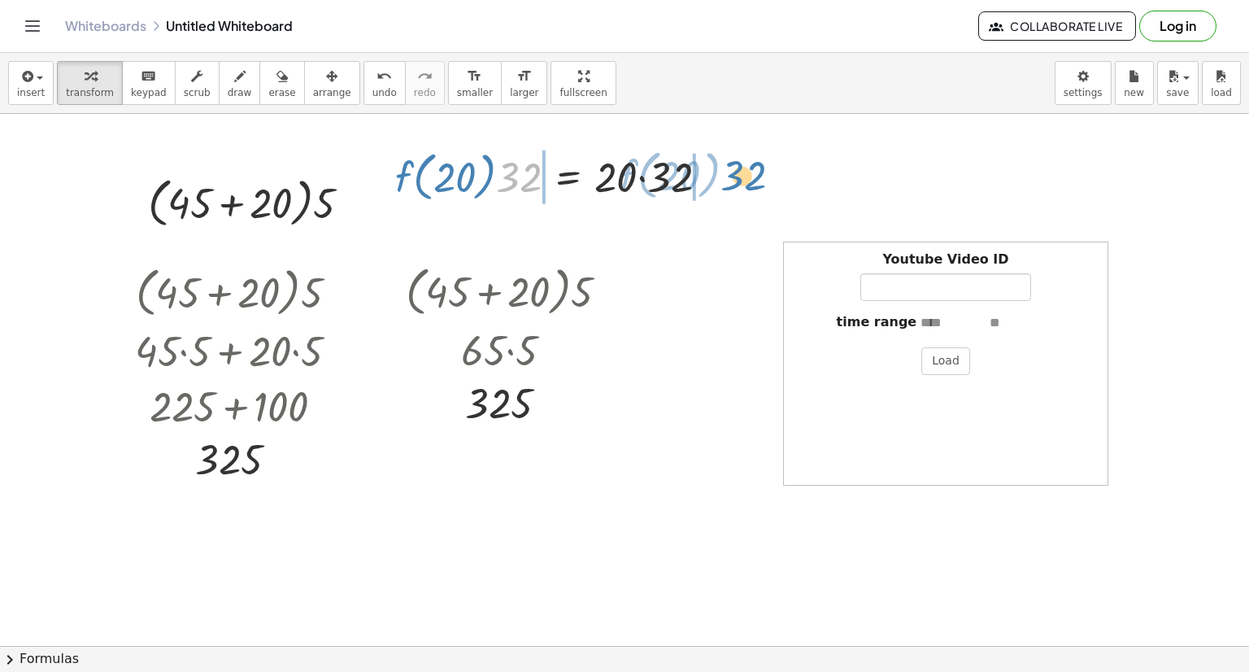
drag, startPoint x: 534, startPoint y: 184, endPoint x: 745, endPoint y: 181, distance: 210.7
